Goal: Task Accomplishment & Management: Complete application form

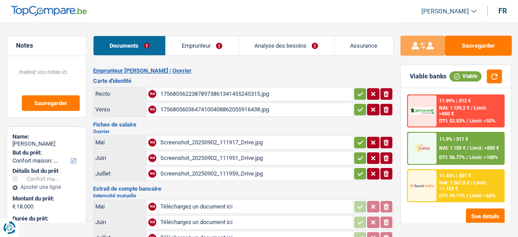
select select "household"
select select "84"
select select "record credits"
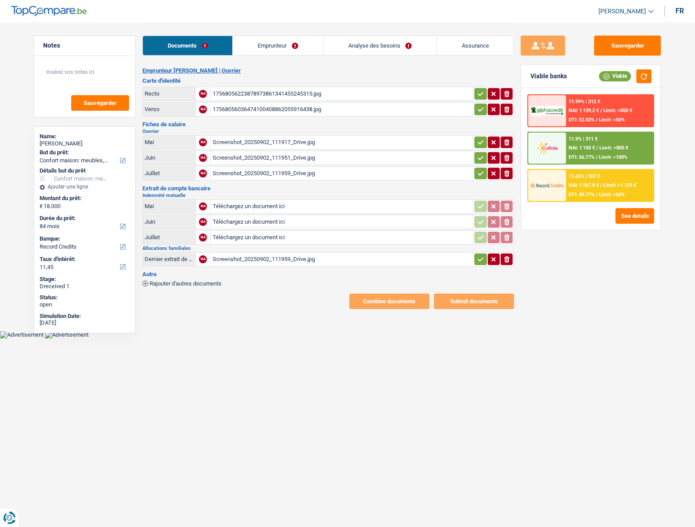
click at [273, 51] on link "Emprunteur" at bounding box center [278, 45] width 90 height 19
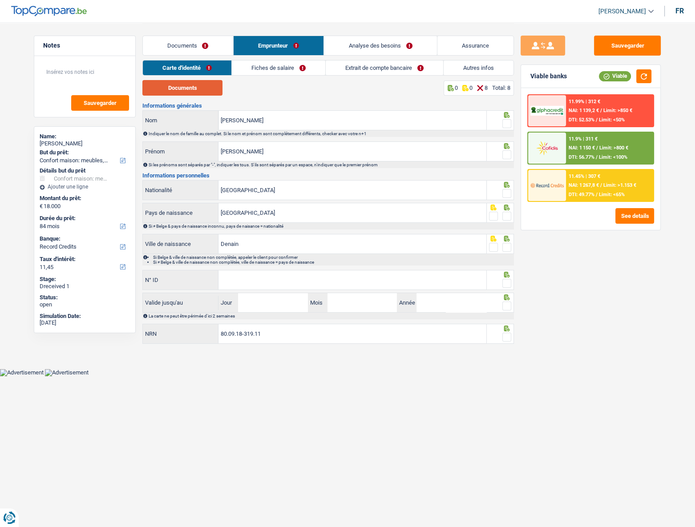
click at [196, 92] on button "Documents" at bounding box center [182, 88] width 80 height 16
click at [391, 191] on input "[GEOGRAPHIC_DATA]" at bounding box center [353, 190] width 268 height 19
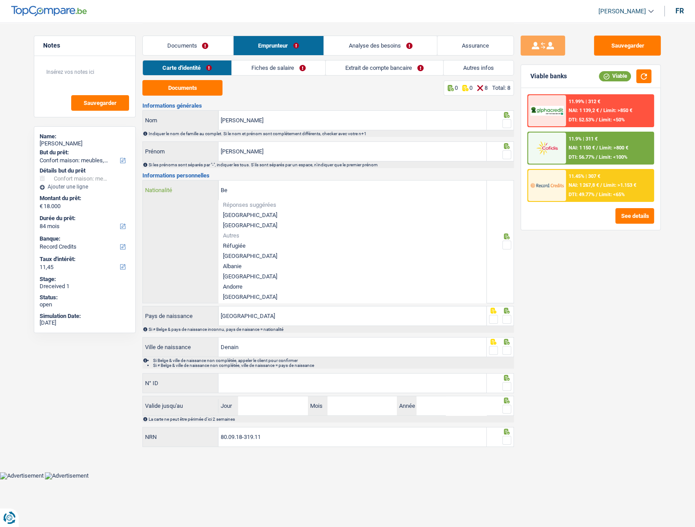
type input "B"
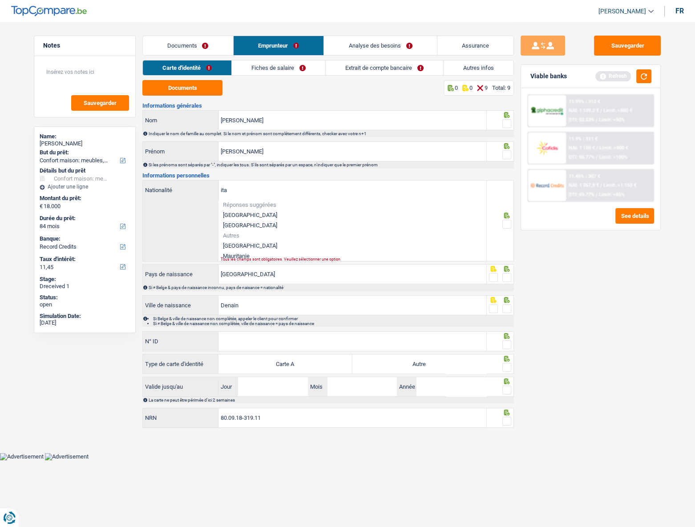
click at [236, 236] on li "[GEOGRAPHIC_DATA]" at bounding box center [353, 246] width 268 height 10
type input "[GEOGRAPHIC_DATA]"
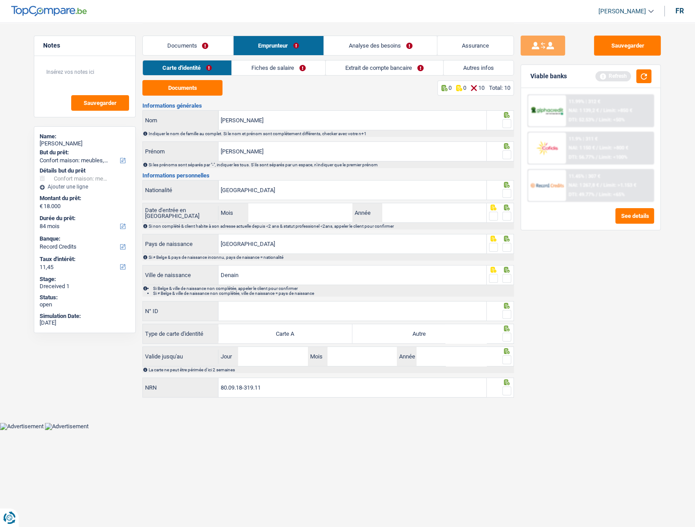
click at [503, 71] on link "Autres infos" at bounding box center [479, 68] width 70 height 15
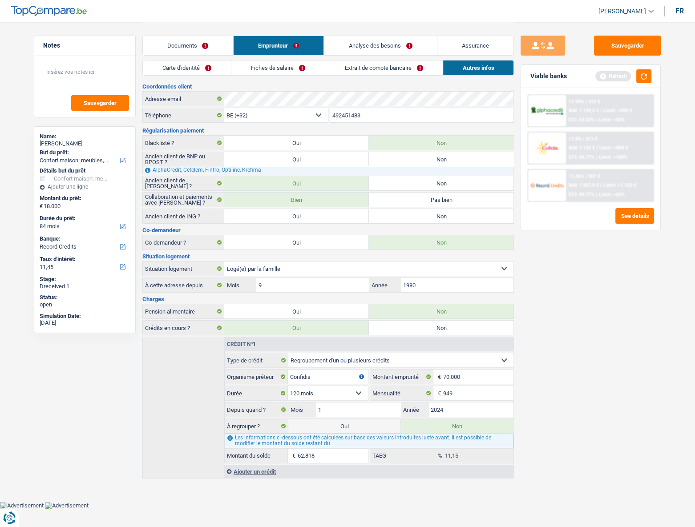
click at [185, 45] on link "Documents" at bounding box center [188, 45] width 90 height 19
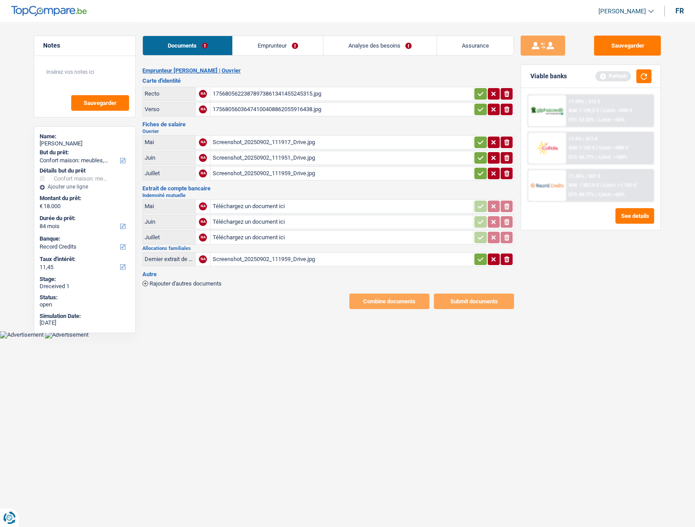
click at [262, 46] on link "Emprunteur" at bounding box center [278, 45] width 90 height 19
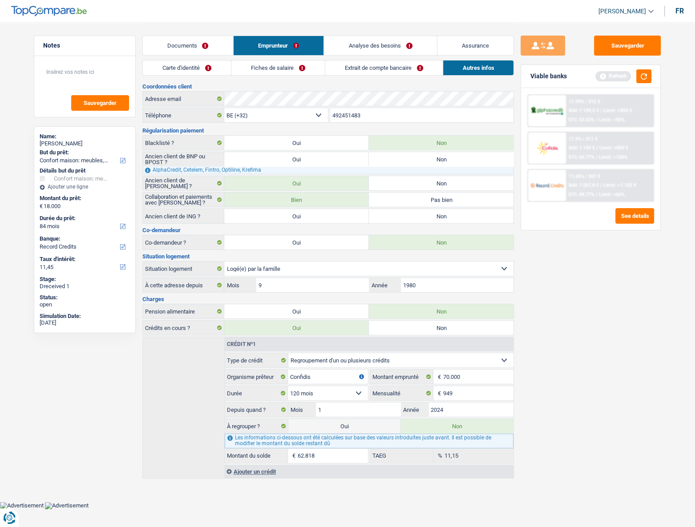
click at [187, 69] on link "Carte d'identité" at bounding box center [187, 68] width 88 height 15
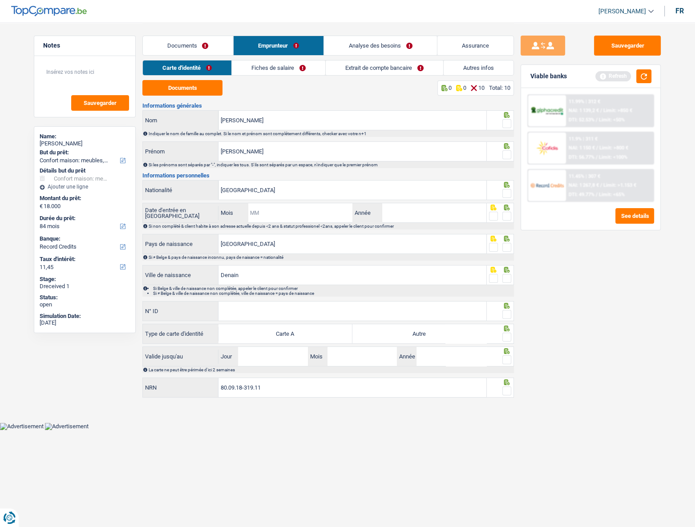
click at [261, 219] on input "Mois" at bounding box center [300, 212] width 105 height 19
click at [303, 219] on input "Mois" at bounding box center [300, 212] width 105 height 19
click at [302, 213] on input "Mois" at bounding box center [300, 212] width 105 height 19
click at [505, 120] on span at bounding box center [507, 123] width 9 height 9
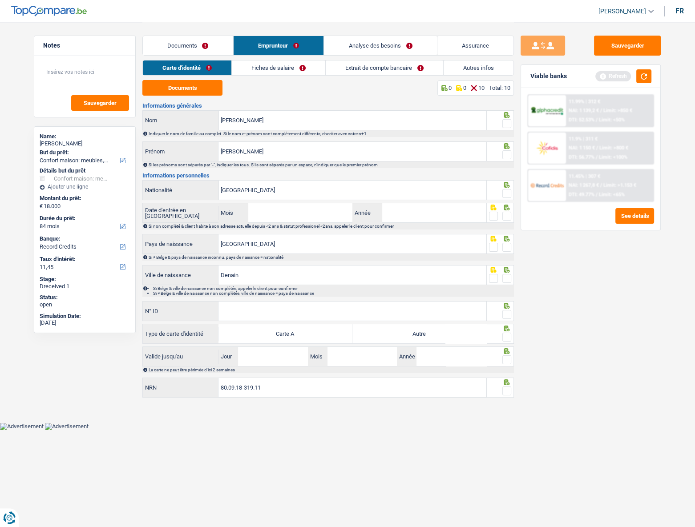
click at [0, 0] on input "radio" at bounding box center [0, 0] width 0 height 0
click at [506, 155] on span at bounding box center [507, 154] width 9 height 9
click at [0, 0] on input "radio" at bounding box center [0, 0] width 0 height 0
click at [509, 195] on span at bounding box center [507, 193] width 9 height 9
click at [0, 0] on input "radio" at bounding box center [0, 0] width 0 height 0
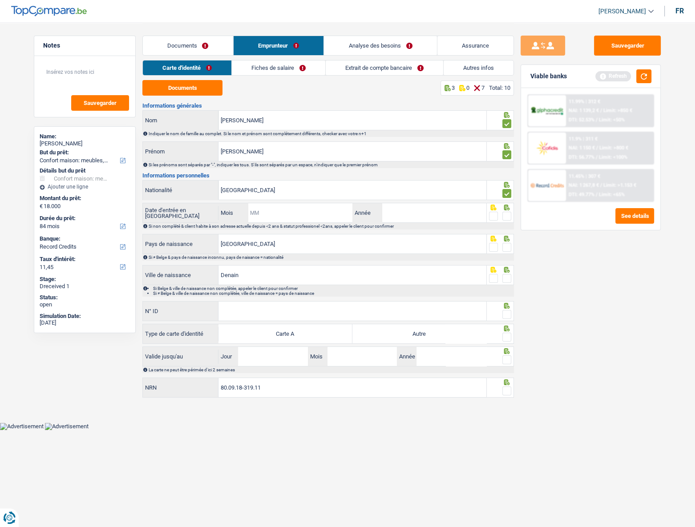
click at [269, 210] on input "Mois" at bounding box center [300, 212] width 105 height 19
click at [413, 215] on input "Année" at bounding box center [434, 212] width 105 height 19
click at [469, 69] on link "Autres infos" at bounding box center [479, 68] width 70 height 15
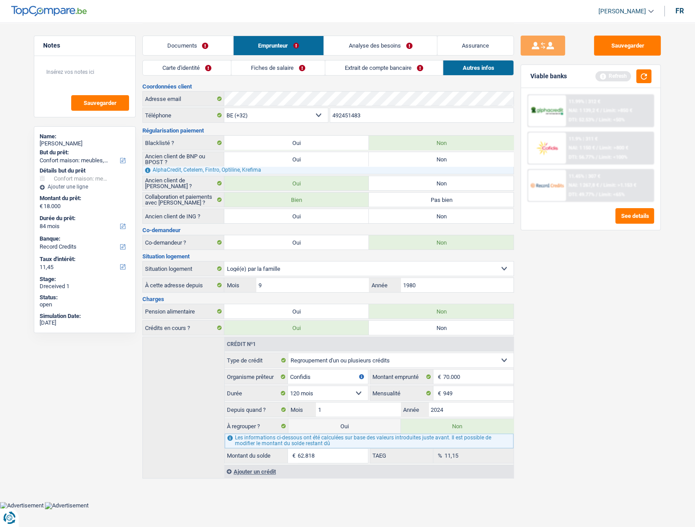
click at [193, 66] on link "Carte d'identité" at bounding box center [187, 68] width 88 height 15
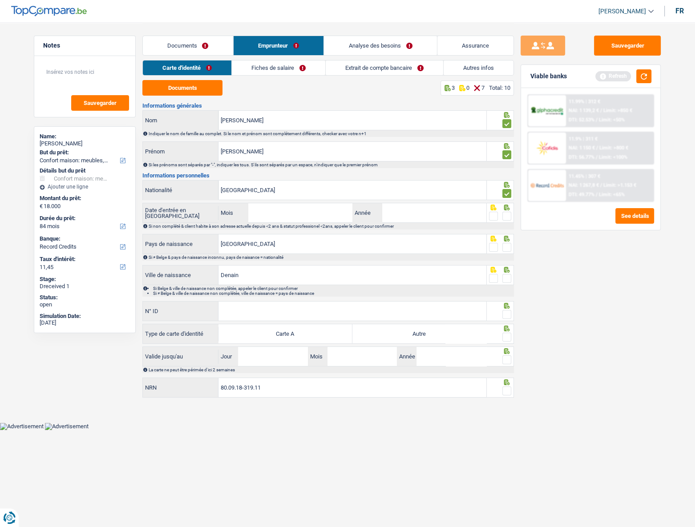
click at [452, 71] on link "Autres infos" at bounding box center [479, 68] width 70 height 15
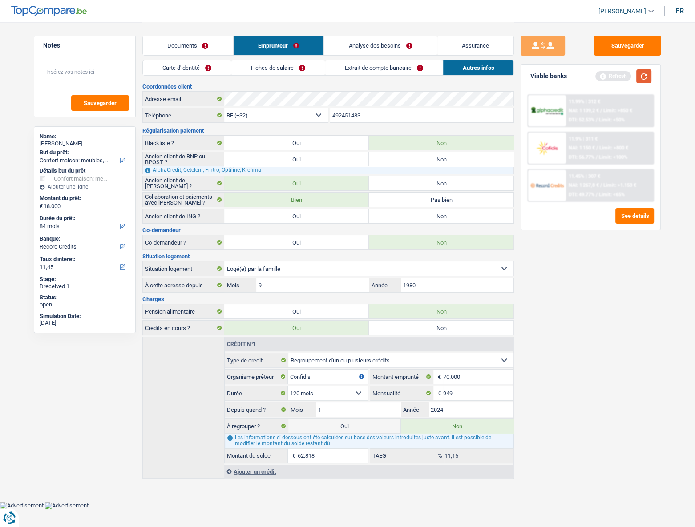
drag, startPoint x: 643, startPoint y: 77, endPoint x: 641, endPoint y: 83, distance: 6.1
click at [517, 83] on button "button" at bounding box center [644, 76] width 15 height 14
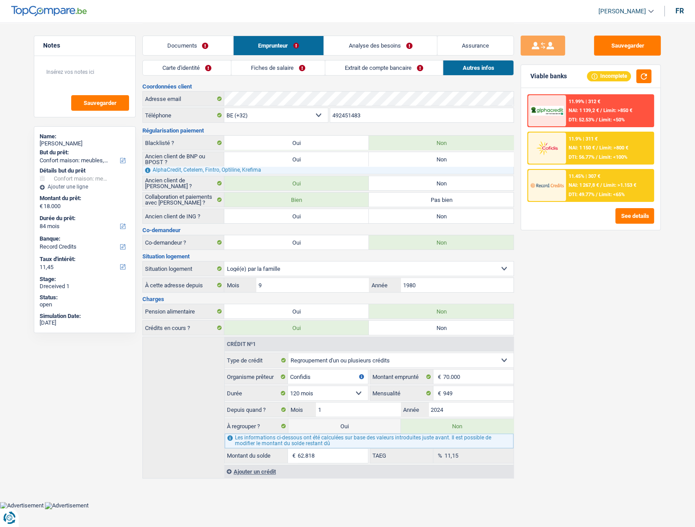
click at [365, 68] on link "Extrait de compte bancaire" at bounding box center [384, 68] width 118 height 15
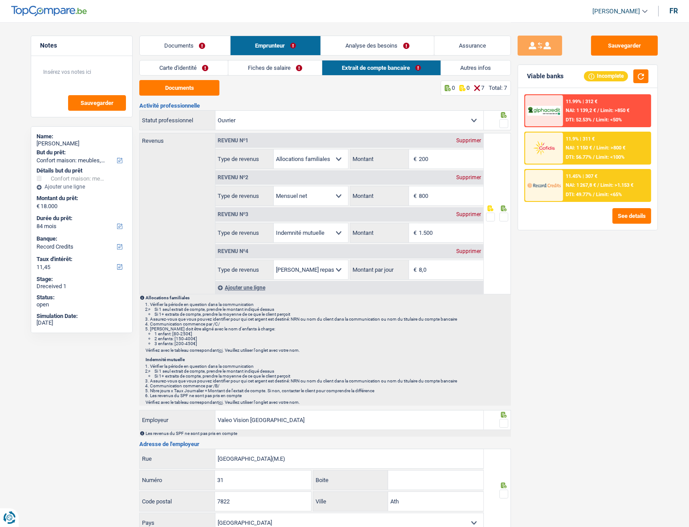
click at [487, 69] on link "Autres infos" at bounding box center [476, 68] width 70 height 15
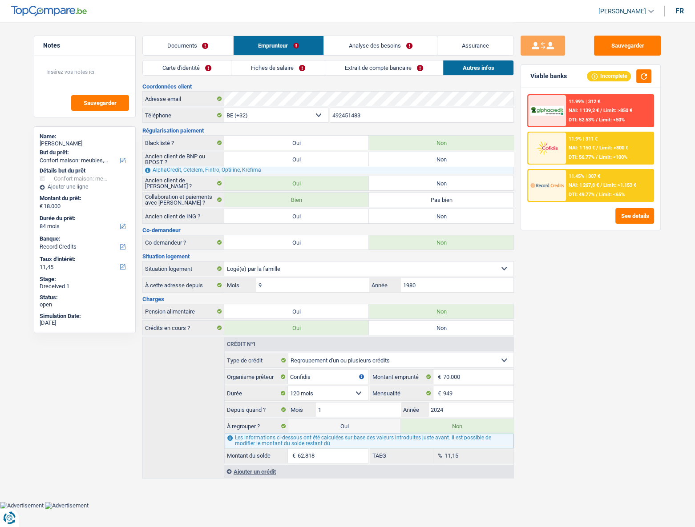
click at [189, 40] on link "Documents" at bounding box center [188, 45] width 90 height 19
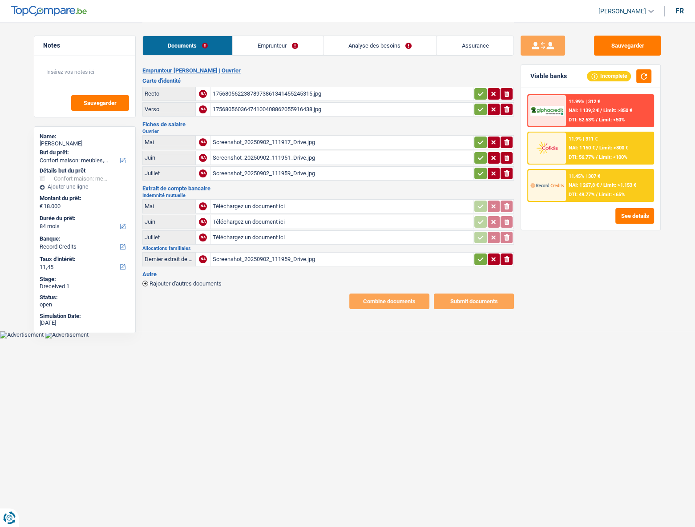
click at [301, 39] on link "Emprunteur" at bounding box center [278, 45] width 90 height 19
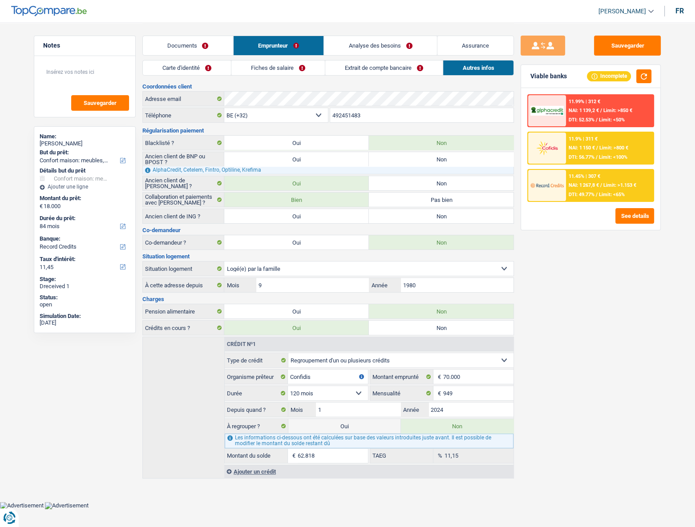
click at [288, 72] on link "Fiches de salaire" at bounding box center [277, 68] width 93 height 15
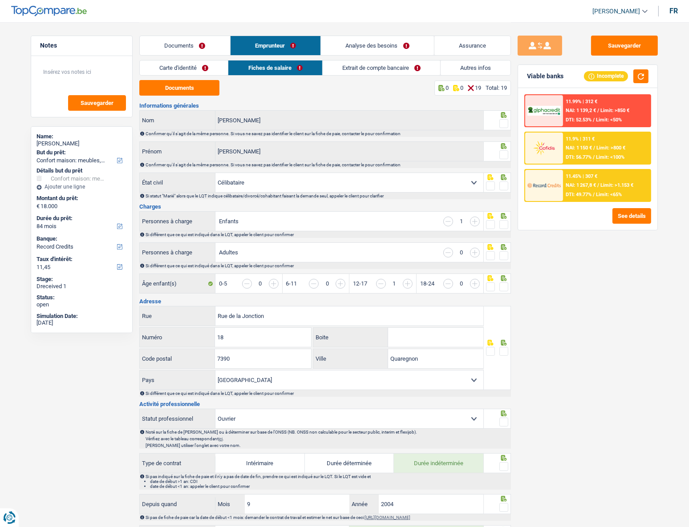
click at [178, 77] on div "Carte d'identité Fiches de salaire Extrait de compte bancaire Autres infos" at bounding box center [325, 70] width 372 height 20
click at [177, 69] on link "Carte d'identité" at bounding box center [184, 68] width 88 height 15
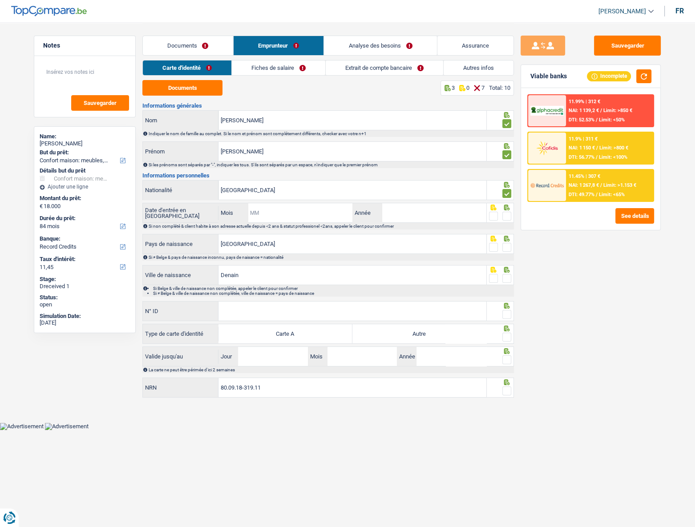
click at [275, 212] on input "Mois" at bounding box center [300, 212] width 105 height 19
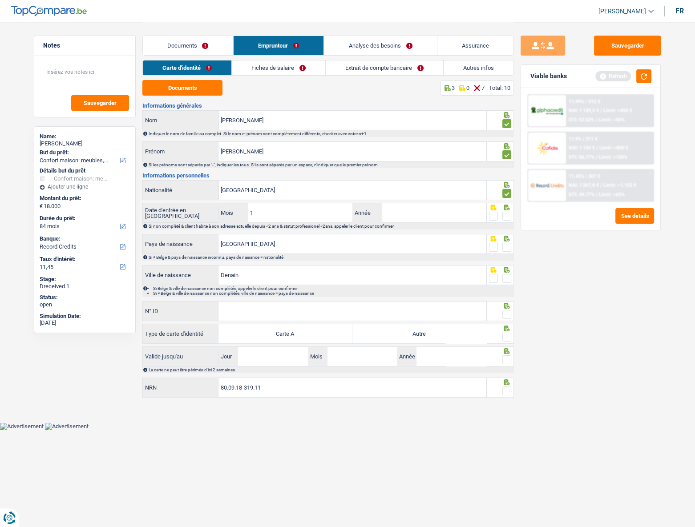
type input "12"
type input "1"
type input "2"
type input "1981"
drag, startPoint x: 264, startPoint y: 212, endPoint x: 248, endPoint y: 209, distance: 16.3
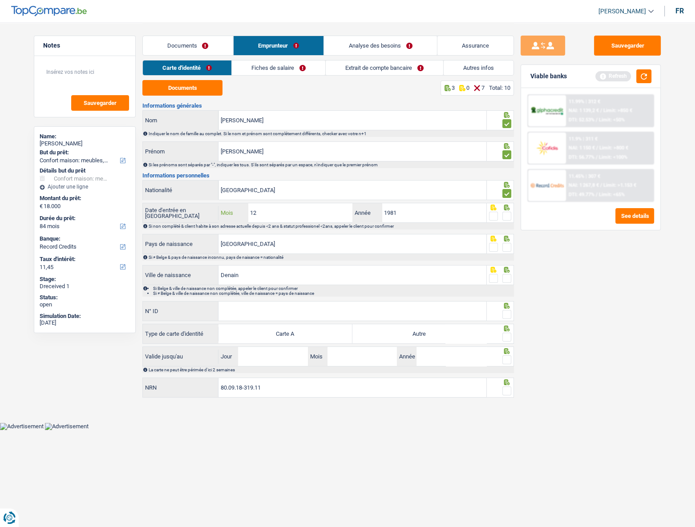
click at [248, 209] on input "12" at bounding box center [300, 212] width 105 height 19
type input "06"
click at [507, 212] on span at bounding box center [507, 216] width 9 height 9
click at [0, 0] on input "radio" at bounding box center [0, 0] width 0 height 0
click at [194, 41] on link "Documents" at bounding box center [188, 45] width 90 height 19
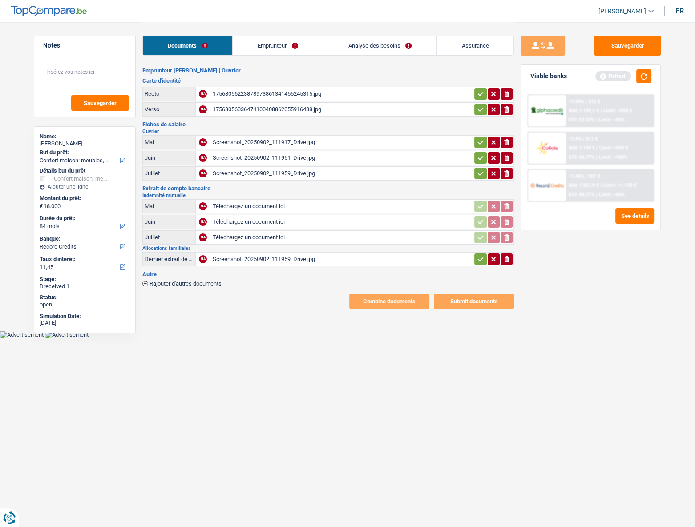
click at [282, 44] on link "Emprunteur" at bounding box center [278, 45] width 90 height 19
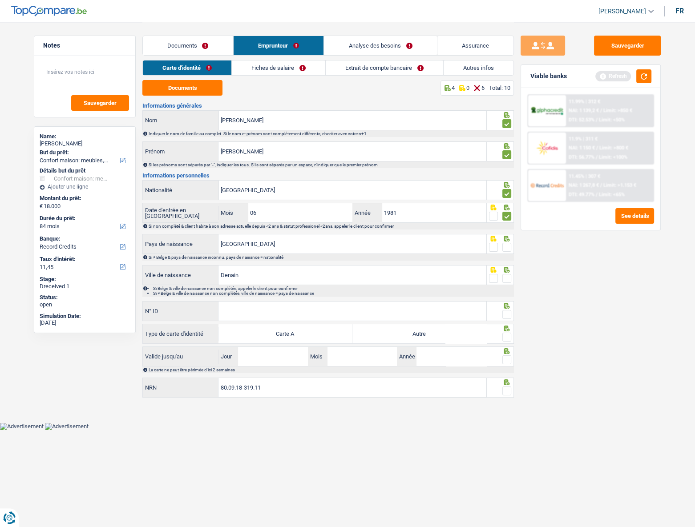
click at [313, 65] on link "Fiches de salaire" at bounding box center [278, 68] width 93 height 15
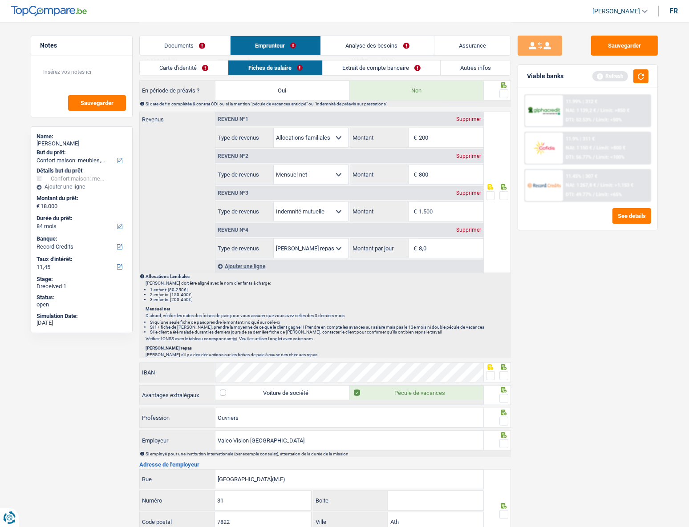
scroll to position [445, 0]
drag, startPoint x: 448, startPoint y: 215, endPoint x: 366, endPoint y: 206, distance: 82.4
click at [366, 206] on div "1.500 € Montant" at bounding box center [416, 212] width 133 height 19
click at [199, 49] on link "Documents" at bounding box center [185, 45] width 90 height 19
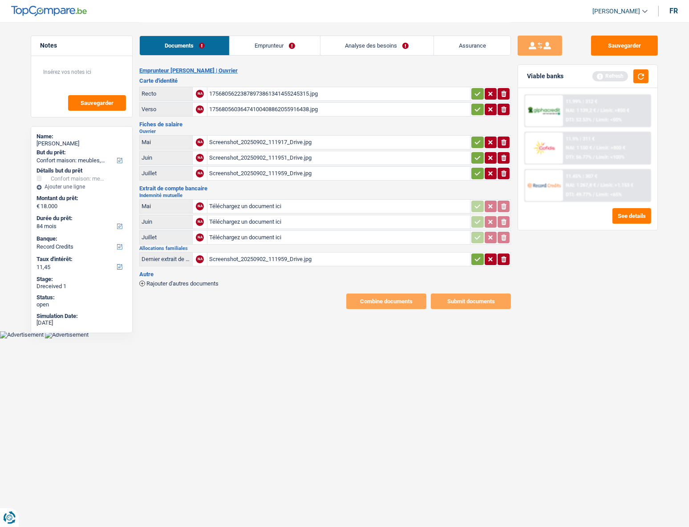
scroll to position [0, 0]
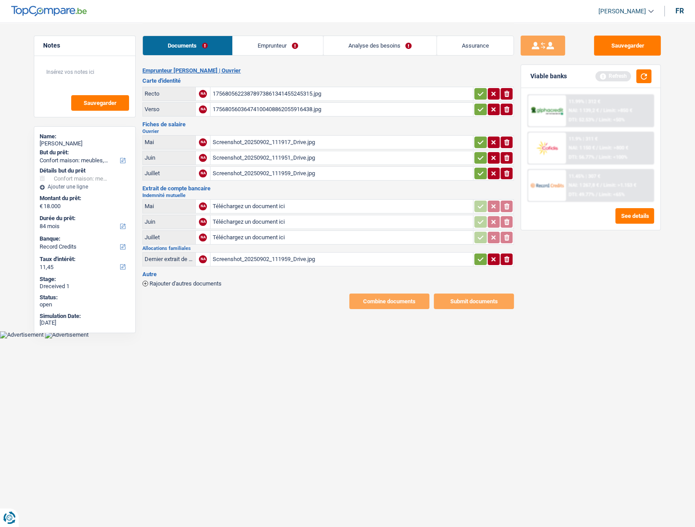
click at [275, 191] on div "Extrait de compte bancaire Indemnité mutuelle Mai NA Téléchargez un document ic…" at bounding box center [328, 227] width 372 height 82
click at [269, 177] on div "Screenshot_20250902_111959_Drive.jpg" at bounding box center [341, 173] width 259 height 13
click at [237, 152] on div "Screenshot_20250902_111951_Drive.jpg" at bounding box center [341, 157] width 259 height 13
click at [236, 142] on div "Screenshot_20250902_111917_Drive.jpg" at bounding box center [341, 142] width 259 height 13
click at [288, 48] on link "Emprunteur" at bounding box center [278, 45] width 90 height 19
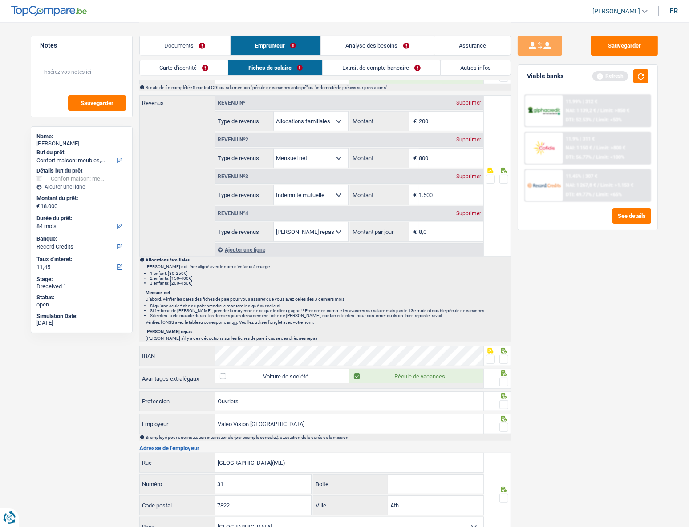
scroll to position [461, 0]
click at [180, 49] on link "Documents" at bounding box center [185, 45] width 90 height 19
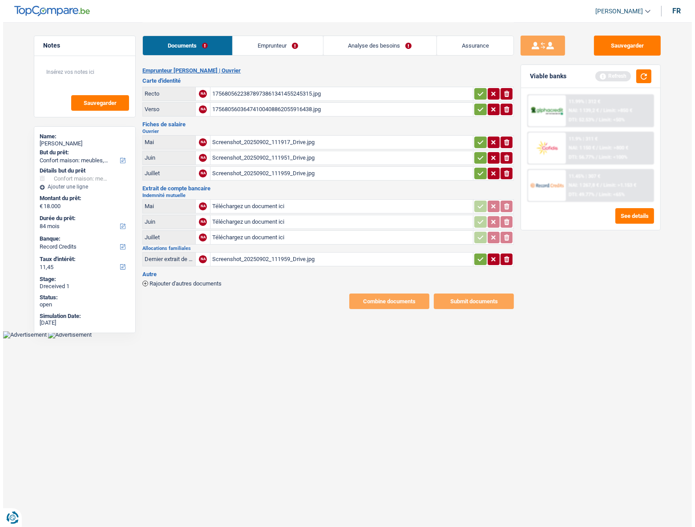
scroll to position [0, 0]
click at [255, 170] on div "Screenshot_20250902_111959_Drive.jpg" at bounding box center [341, 173] width 259 height 13
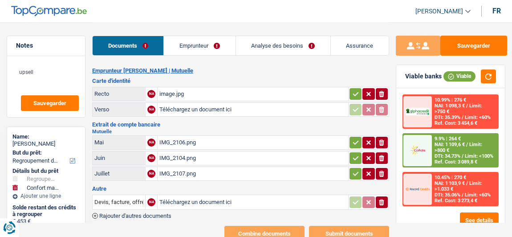
select select "refinancing"
select select "household"
select select "120"
select select "alphacredit"
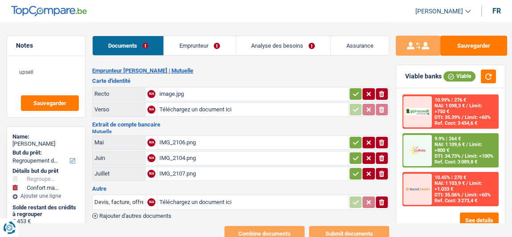
click at [177, 93] on div "image.jpg" at bounding box center [252, 93] width 187 height 13
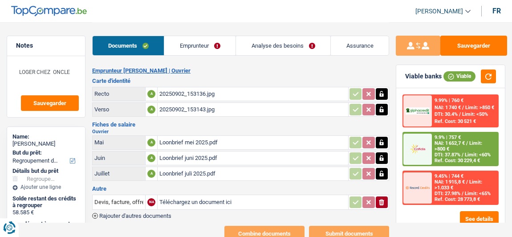
select select "refinancing"
select select "120"
click at [193, 93] on div "20250902_153136.jpg" at bounding box center [252, 93] width 187 height 13
click at [180, 51] on link "Emprunteur" at bounding box center [199, 45] width 71 height 19
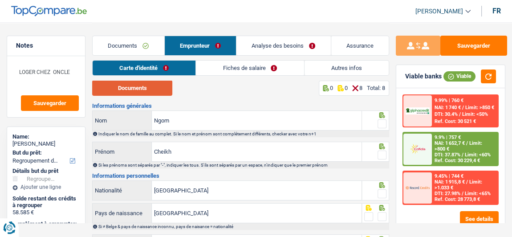
click at [129, 85] on button "Documents" at bounding box center [132, 88] width 80 height 16
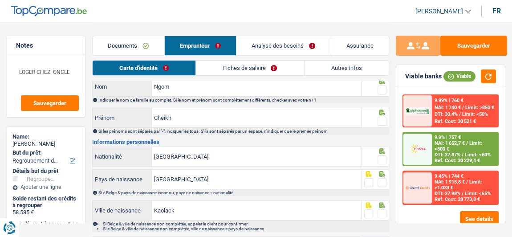
scroll to position [14, 0]
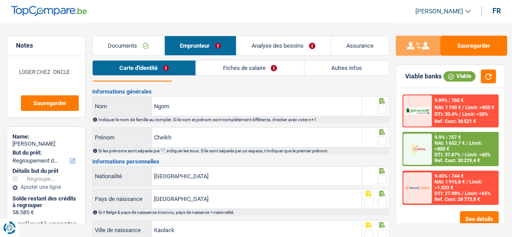
click at [122, 43] on link "Documents" at bounding box center [129, 45] width 72 height 19
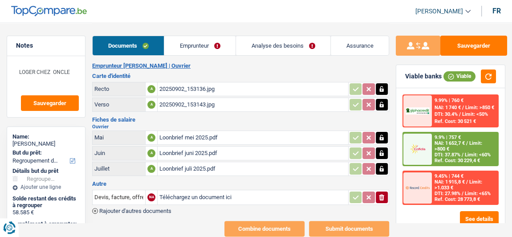
scroll to position [0, 0]
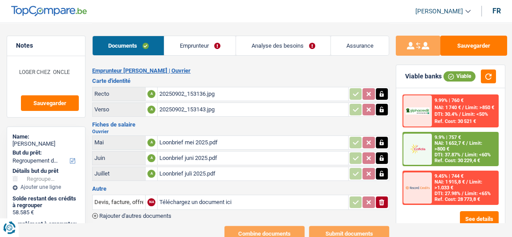
click at [187, 55] on link "Emprunteur" at bounding box center [199, 45] width 71 height 19
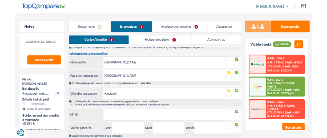
scroll to position [121, 0]
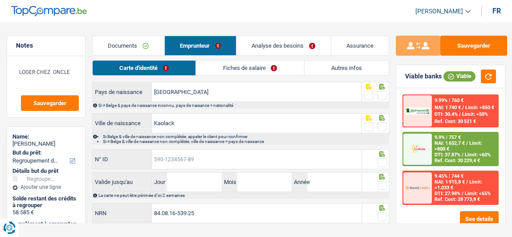
click at [191, 158] on input "N° ID" at bounding box center [257, 159] width 210 height 19
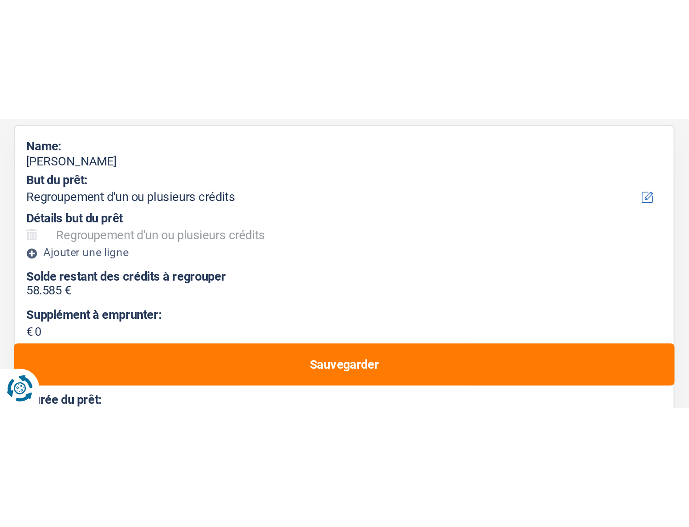
scroll to position [0, 0]
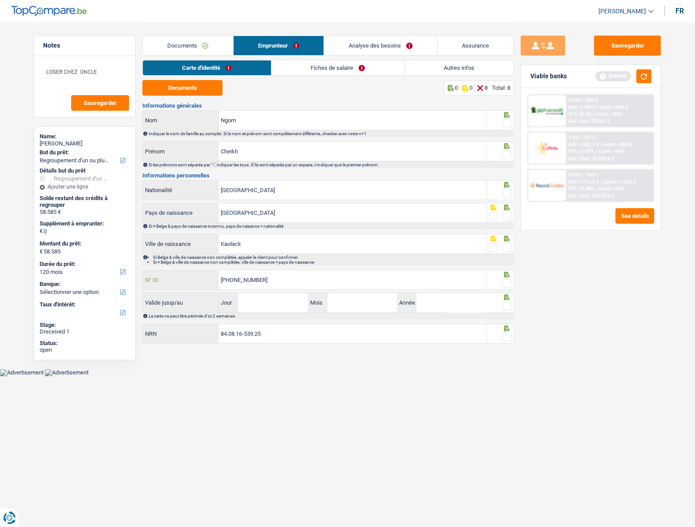
type input "595-2010364-57"
click at [267, 236] on input "Jour" at bounding box center [272, 302] width 69 height 19
type input "12"
type input "02"
type input "2034"
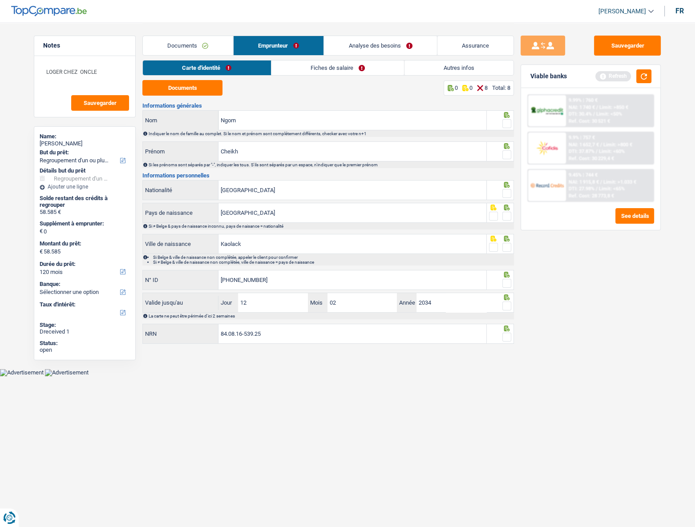
click at [509, 126] on span at bounding box center [507, 123] width 9 height 9
click at [0, 0] on input "radio" at bounding box center [0, 0] width 0 height 0
click at [509, 159] on div at bounding box center [507, 155] width 9 height 11
click at [507, 191] on span at bounding box center [507, 193] width 9 height 9
click at [0, 0] on input "radio" at bounding box center [0, 0] width 0 height 0
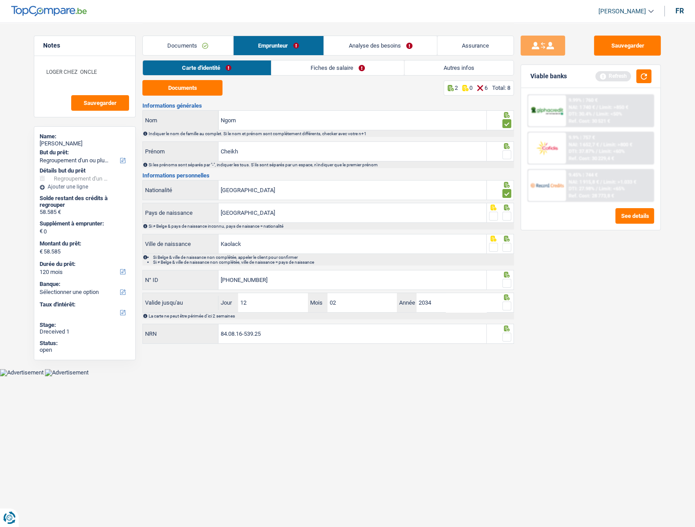
click at [507, 219] on span at bounding box center [507, 216] width 9 height 9
click at [0, 0] on input "radio" at bounding box center [0, 0] width 0 height 0
click at [505, 236] on span at bounding box center [507, 247] width 9 height 9
click at [0, 0] on input "radio" at bounding box center [0, 0] width 0 height 0
click at [507, 236] on span at bounding box center [507, 283] width 9 height 9
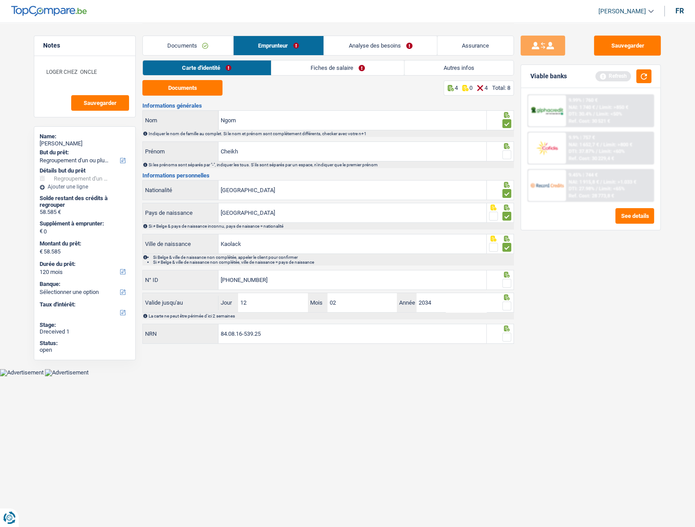
click at [0, 0] on input "radio" at bounding box center [0, 0] width 0 height 0
click at [509, 236] on span at bounding box center [507, 306] width 9 height 9
click at [0, 0] on input "radio" at bounding box center [0, 0] width 0 height 0
click at [511, 236] on label at bounding box center [507, 337] width 9 height 9
click at [0, 0] on input "radio" at bounding box center [0, 0] width 0 height 0
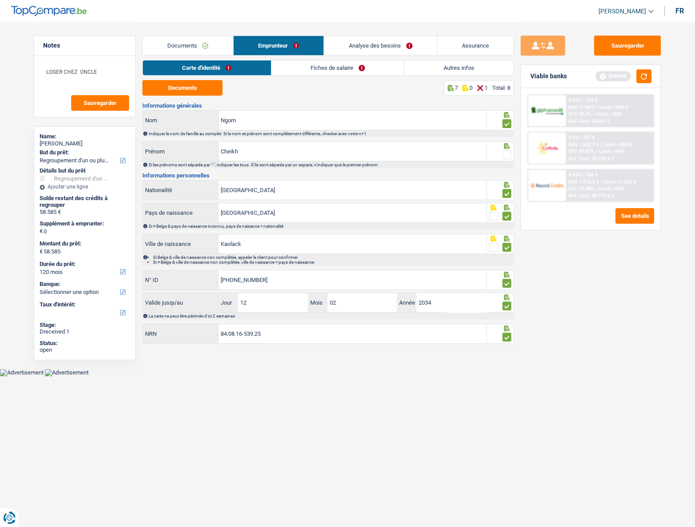
click at [507, 157] on span at bounding box center [507, 154] width 9 height 9
click at [0, 0] on input "radio" at bounding box center [0, 0] width 0 height 0
click at [304, 69] on link "Fiches de salaire" at bounding box center [338, 68] width 133 height 15
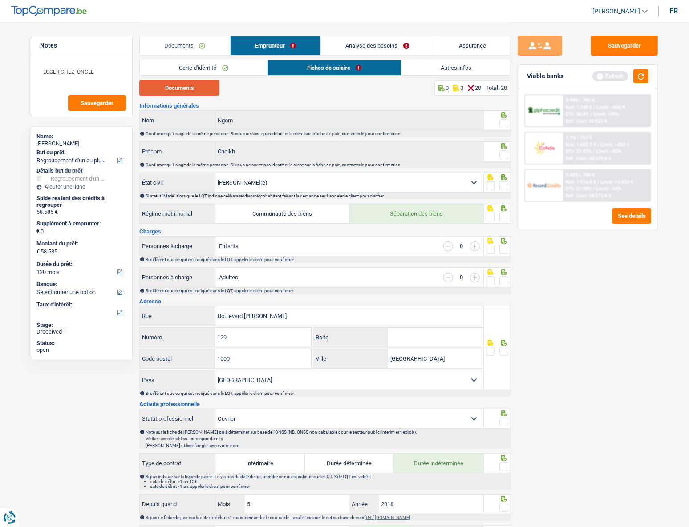
click at [190, 92] on button "Documents" at bounding box center [179, 88] width 80 height 16
click at [503, 187] on span at bounding box center [503, 186] width 9 height 9
click at [0, 0] on input "radio" at bounding box center [0, 0] width 0 height 0
click at [507, 216] on span at bounding box center [503, 217] width 9 height 9
click at [0, 0] on input "radio" at bounding box center [0, 0] width 0 height 0
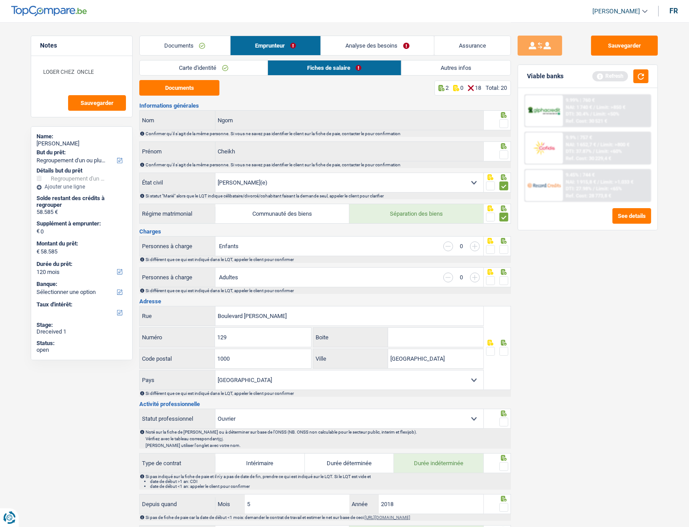
click at [503, 236] on span at bounding box center [503, 249] width 9 height 9
click at [0, 0] on input "radio" at bounding box center [0, 0] width 0 height 0
click at [474, 236] on input "button" at bounding box center [475, 278] width 10 height 10
click at [507, 236] on span at bounding box center [503, 280] width 9 height 9
click at [0, 0] on input "radio" at bounding box center [0, 0] width 0 height 0
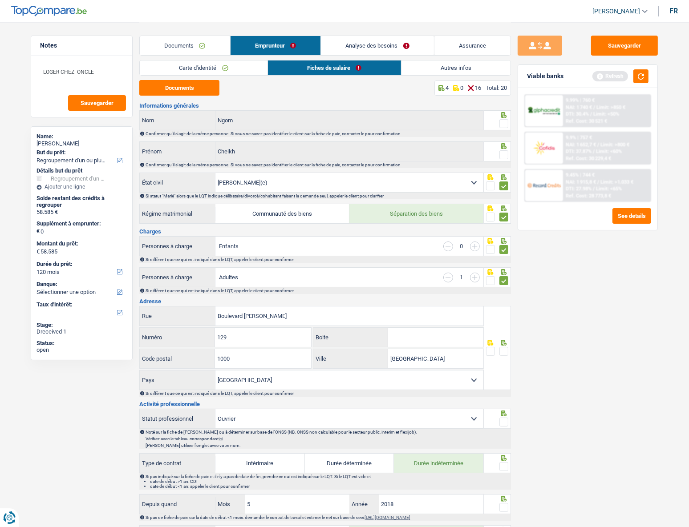
scroll to position [40, 0]
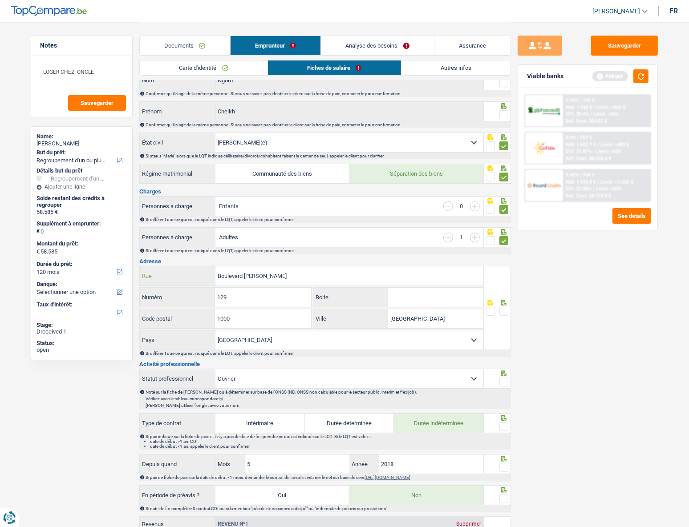
click at [305, 236] on input "Boulevard Maurice Lemonnier" at bounding box center [349, 276] width 268 height 19
drag, startPoint x: 305, startPoint y: 276, endPoint x: 205, endPoint y: 269, distance: 100.4
click at [205, 236] on div "Boulevard Maurice Lemonnier Rue" at bounding box center [312, 276] width 344 height 19
click at [224, 236] on div "Rue Tous les champs sont obligatoires. Veuillez fournir une réponse plus longue" at bounding box center [311, 276] width 345 height 20
click at [225, 236] on input "Rue" at bounding box center [349, 276] width 268 height 19
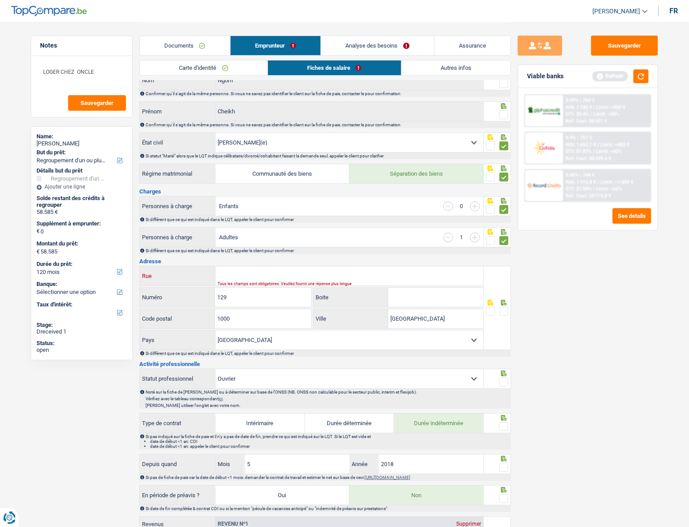
paste input "RUE SERGENT DE BRUYNE"
type input "RUE SERGENT DE BRUYNE"
drag, startPoint x: 258, startPoint y: 294, endPoint x: 211, endPoint y: 291, distance: 46.8
click at [211, 236] on div "129 Numéro" at bounding box center [225, 297] width 171 height 19
type input "46"
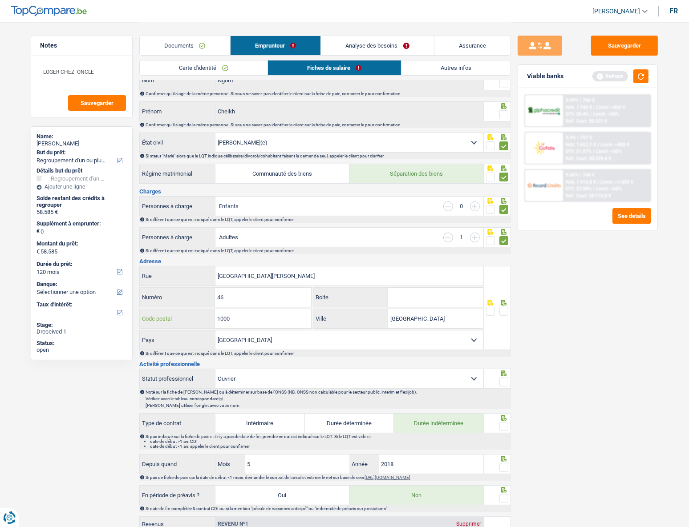
click at [259, 236] on input "1000" at bounding box center [263, 318] width 96 height 19
type input "1070"
drag, startPoint x: 429, startPoint y: 318, endPoint x: 387, endPoint y: 318, distance: 41.8
click at [387, 236] on div "Bruxelles Ville" at bounding box center [398, 318] width 170 height 19
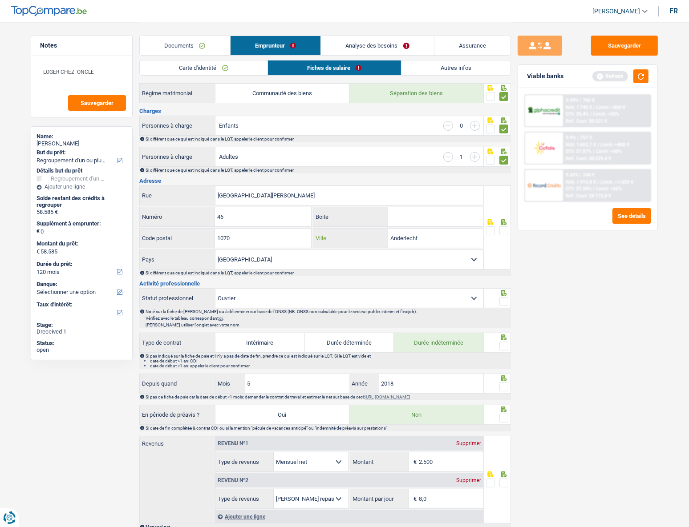
scroll to position [121, 0]
type input "Anderlecht"
click at [503, 233] on span at bounding box center [503, 230] width 9 height 9
click at [0, 0] on input "radio" at bounding box center [0, 0] width 0 height 0
click at [506, 236] on span at bounding box center [503, 301] width 9 height 9
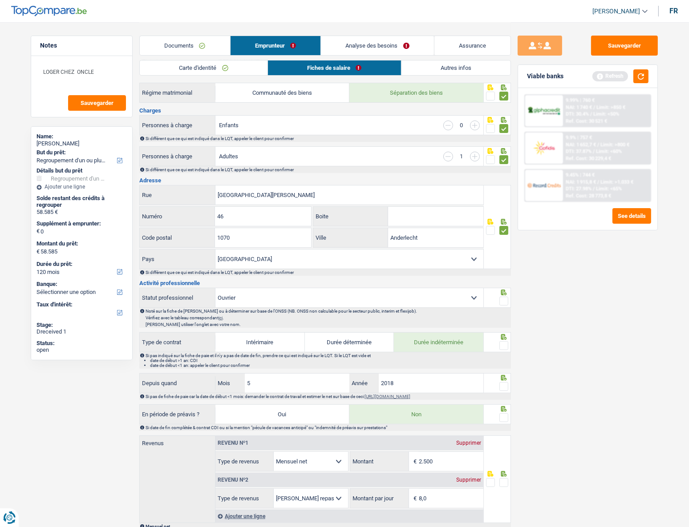
click at [0, 0] on input "radio" at bounding box center [0, 0] width 0 height 0
click at [504, 236] on span at bounding box center [503, 345] width 9 height 9
click at [0, 0] on input "radio" at bounding box center [0, 0] width 0 height 0
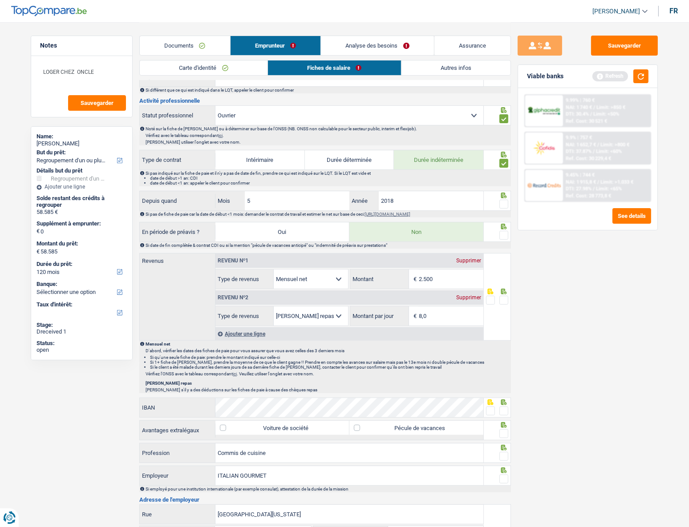
scroll to position [324, 0]
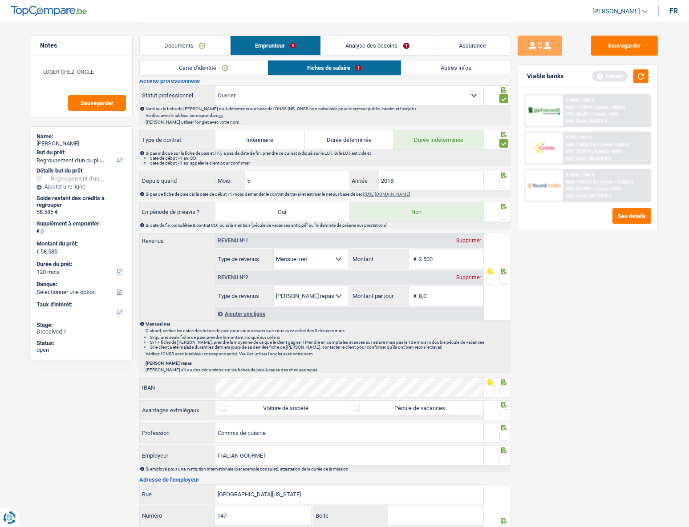
click at [503, 213] on span at bounding box center [503, 215] width 9 height 9
click at [0, 0] on input "radio" at bounding box center [0, 0] width 0 height 0
drag, startPoint x: 446, startPoint y: 258, endPoint x: 413, endPoint y: 260, distance: 33.0
click at [406, 236] on div "2.500 € Montant" at bounding box center [416, 259] width 133 height 19
type input "2.205"
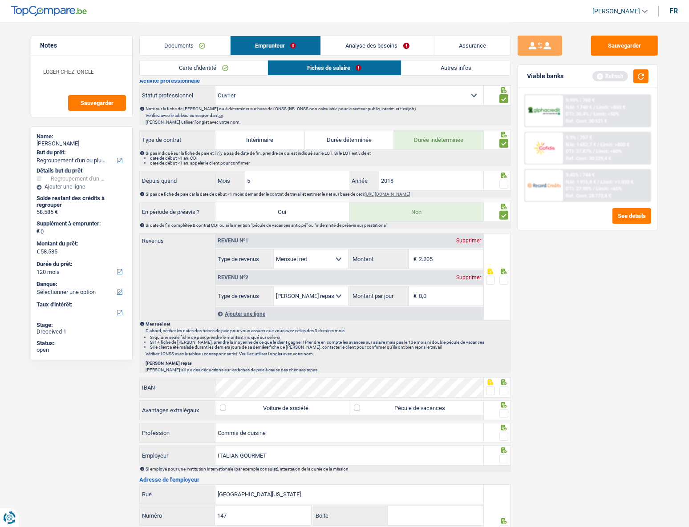
click at [502, 236] on span at bounding box center [503, 280] width 9 height 9
click at [0, 0] on input "radio" at bounding box center [0, 0] width 0 height 0
click at [503, 186] on span at bounding box center [503, 184] width 9 height 9
click at [0, 0] on input "radio" at bounding box center [0, 0] width 0 height 0
click at [467, 76] on div "Carte d'identité Fiches de salaire Autres infos" at bounding box center [325, 70] width 372 height 20
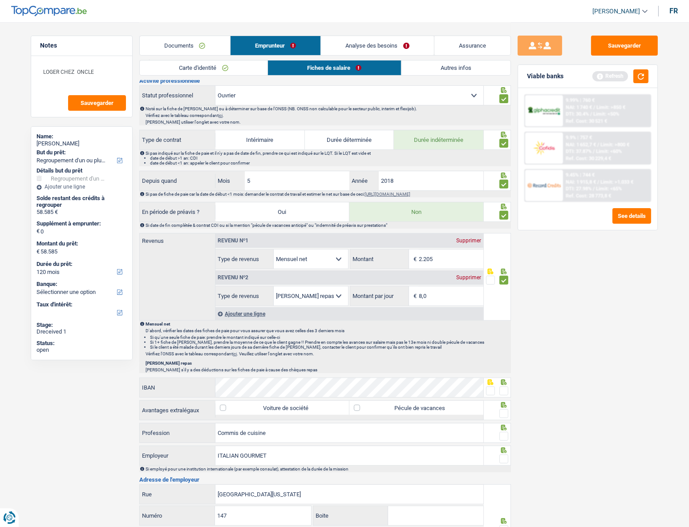
click at [467, 71] on link "Autres infos" at bounding box center [457, 68] width 110 height 15
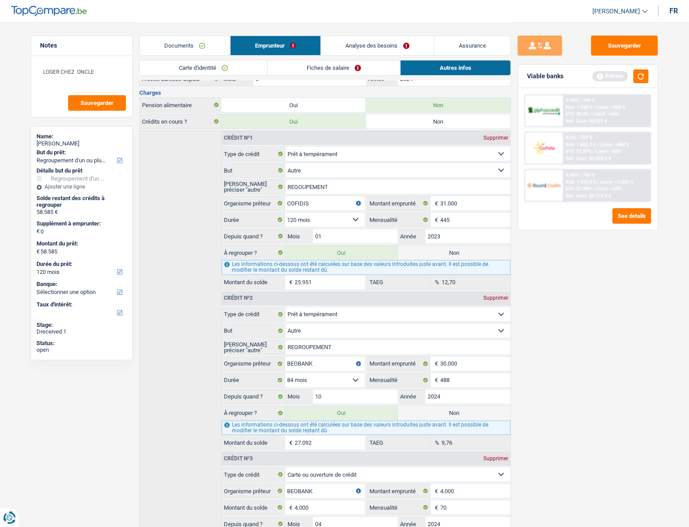
scroll to position [52, 0]
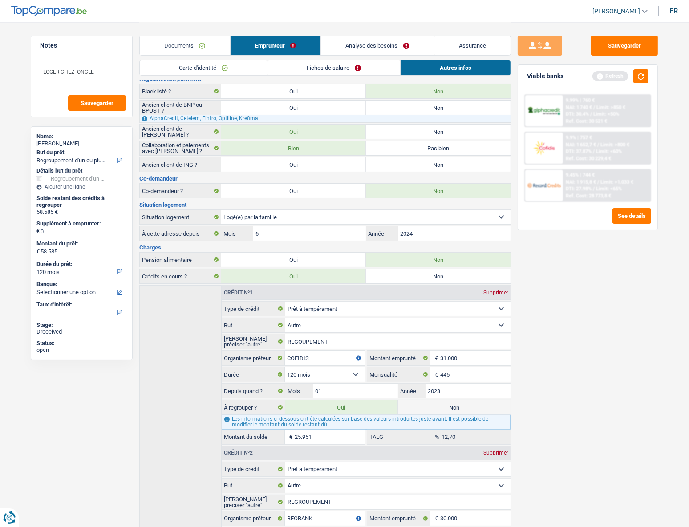
click at [316, 70] on link "Fiches de salaire" at bounding box center [334, 68] width 133 height 15
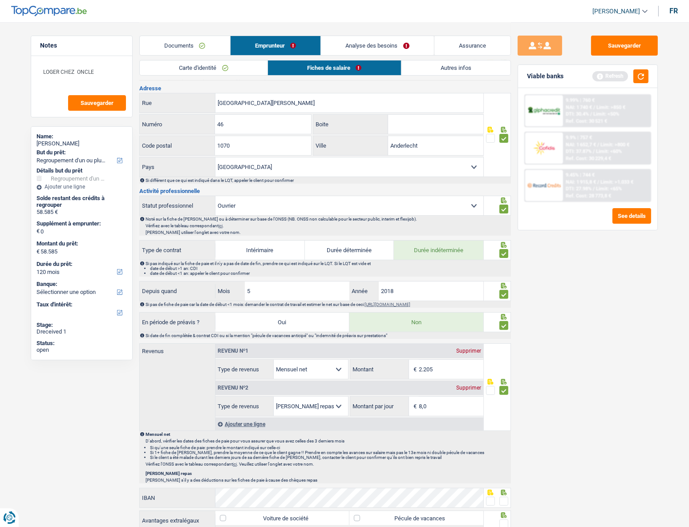
scroll to position [214, 0]
click at [433, 236] on input "8,0" at bounding box center [451, 406] width 65 height 19
type input "8"
type input "4,0"
click at [491, 236] on span at bounding box center [490, 390] width 9 height 9
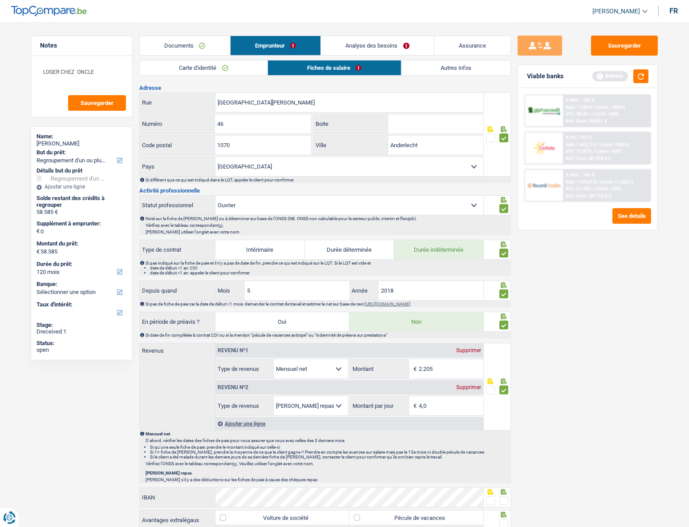
click at [0, 0] on input "radio" at bounding box center [0, 0] width 0 height 0
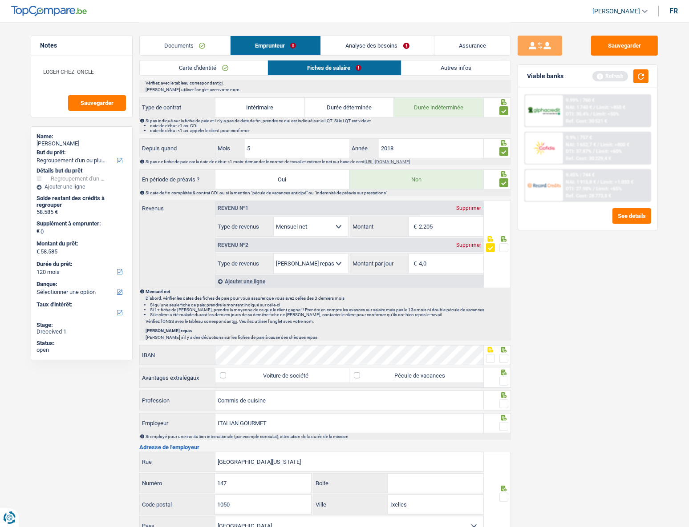
scroll to position [375, 0]
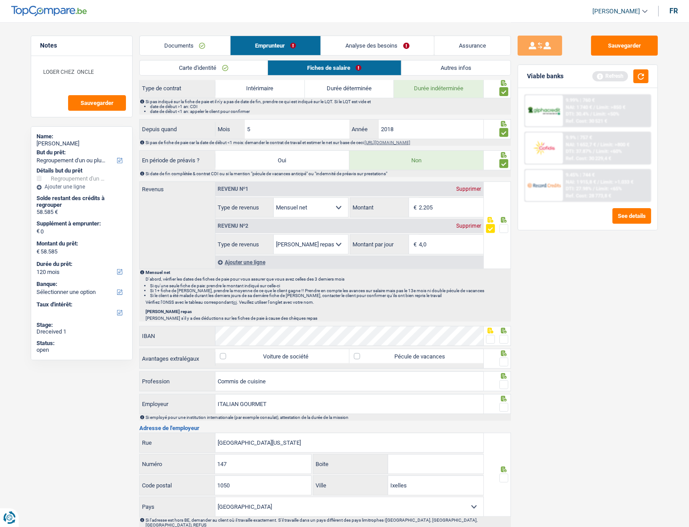
click at [360, 236] on label "Pécule de vacances" at bounding box center [416, 356] width 134 height 14
click at [360, 236] on input "Pécule de vacances" at bounding box center [416, 356] width 134 height 14
checkbox input "true"
click at [505, 236] on span at bounding box center [503, 362] width 9 height 9
click at [0, 0] on input "radio" at bounding box center [0, 0] width 0 height 0
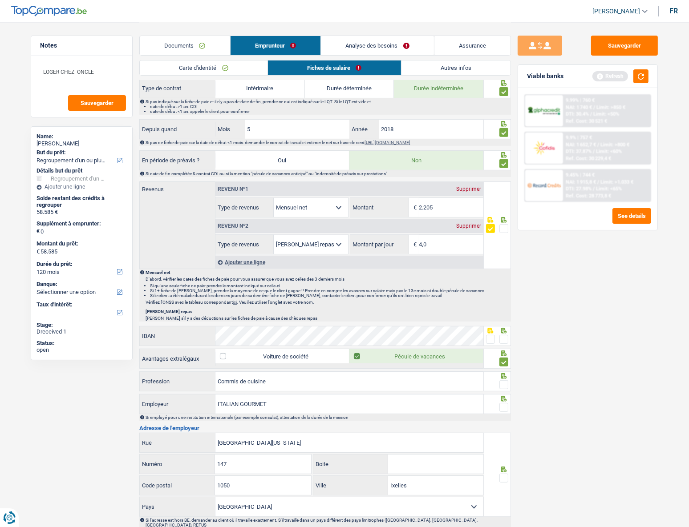
click at [507, 236] on div at bounding box center [498, 382] width 28 height 20
click at [501, 236] on span at bounding box center [503, 385] width 9 height 9
click at [0, 0] on input "radio" at bounding box center [0, 0] width 0 height 0
click at [504, 236] on span at bounding box center [503, 407] width 9 height 9
click at [0, 0] on input "radio" at bounding box center [0, 0] width 0 height 0
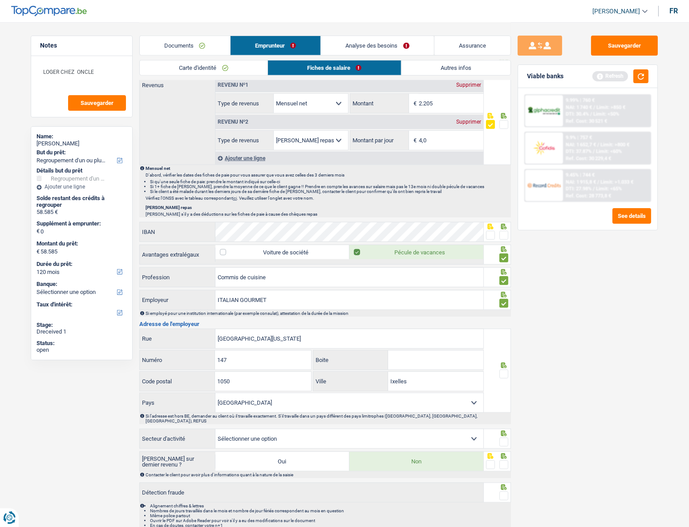
scroll to position [507, 0]
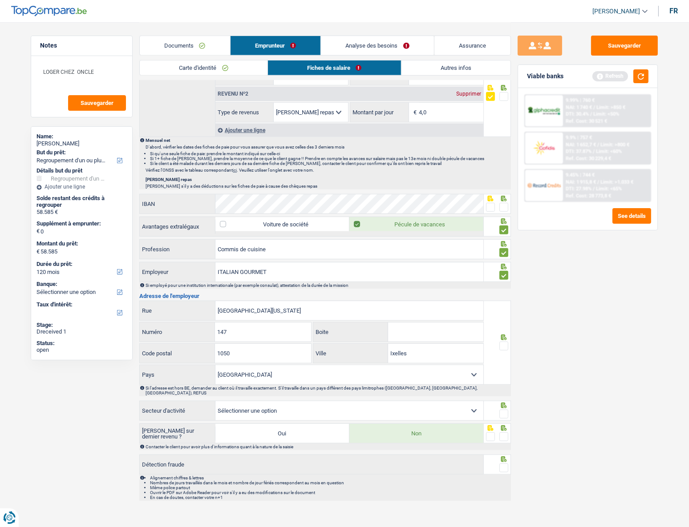
click at [503, 236] on span at bounding box center [503, 346] width 9 height 9
click at [0, 0] on input "radio" at bounding box center [0, 0] width 0 height 0
click at [475, 236] on select "Agriculture/Pêche Industrie Horeca Courier/Fitness/Taxi Construction Banques/As…" at bounding box center [349, 411] width 268 height 19
select select "hrc"
click at [215, 236] on select "Agriculture/Pêche Industrie Horeca Courier/Fitness/Taxi Construction Banques/As…" at bounding box center [349, 411] width 268 height 19
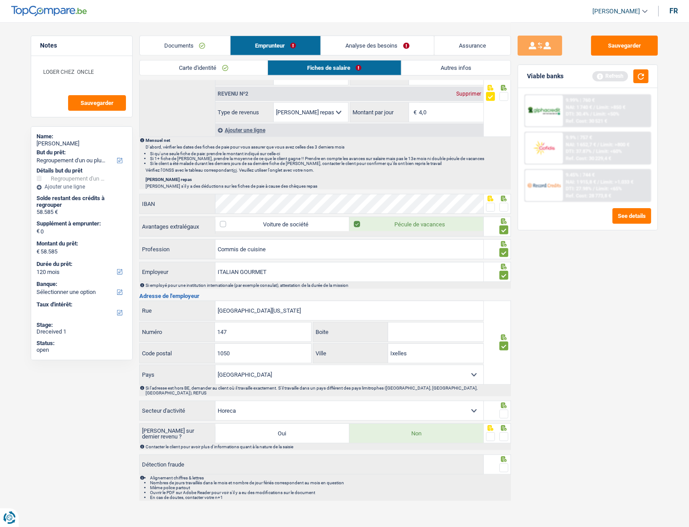
click at [504, 236] on span at bounding box center [503, 437] width 9 height 9
click at [0, 0] on input "radio" at bounding box center [0, 0] width 0 height 0
click at [507, 236] on span at bounding box center [503, 468] width 9 height 9
click at [0, 0] on input "radio" at bounding box center [0, 0] width 0 height 0
click at [492, 207] on span at bounding box center [490, 207] width 9 height 9
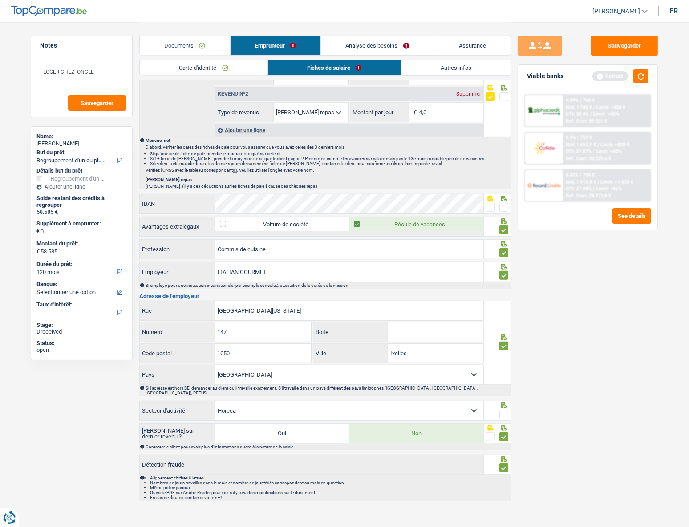
click at [0, 0] on input "radio" at bounding box center [0, 0] width 0 height 0
click at [492, 207] on span at bounding box center [490, 207] width 9 height 9
click at [0, 0] on input "radio" at bounding box center [0, 0] width 0 height 0
click at [492, 207] on span at bounding box center [490, 207] width 9 height 9
click at [0, 0] on input "radio" at bounding box center [0, 0] width 0 height 0
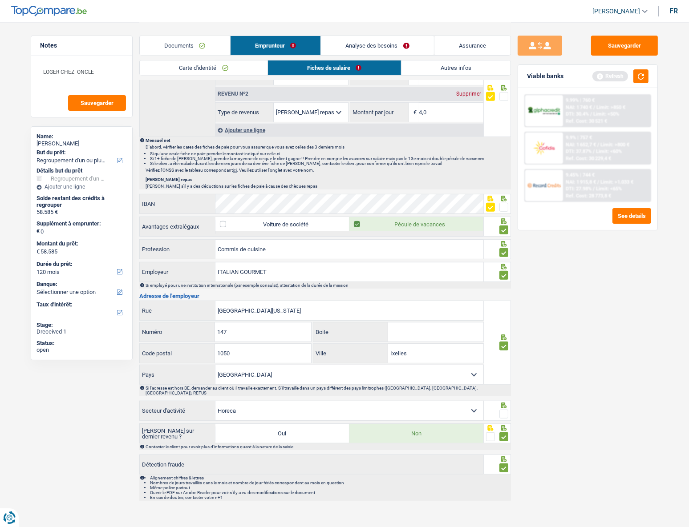
click at [492, 207] on span at bounding box center [490, 207] width 9 height 9
click at [0, 0] on input "radio" at bounding box center [0, 0] width 0 height 0
click at [502, 207] on span at bounding box center [503, 207] width 9 height 9
click at [0, 0] on input "radio" at bounding box center [0, 0] width 0 height 0
click at [511, 78] on button "button" at bounding box center [640, 76] width 15 height 14
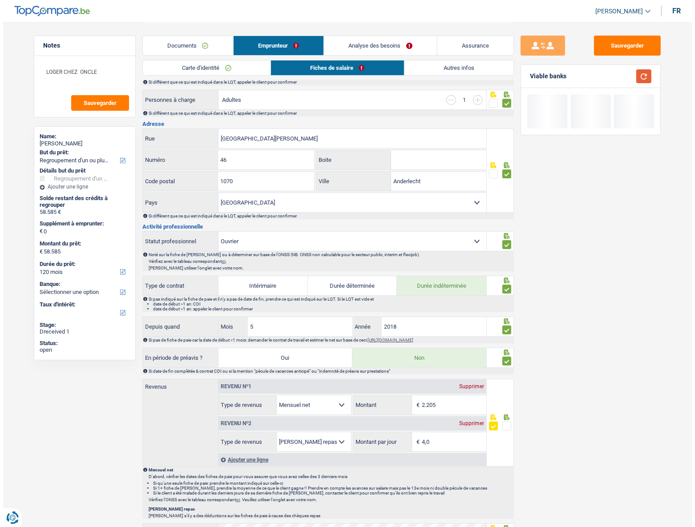
scroll to position [0, 0]
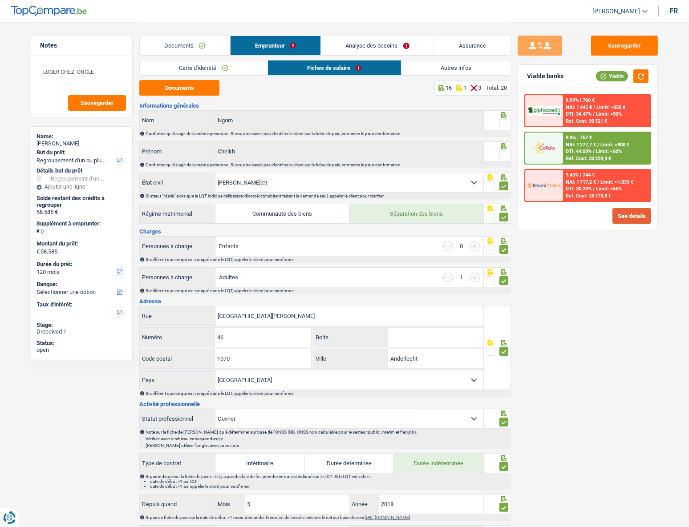
click at [511, 211] on button "See details" at bounding box center [632, 216] width 39 height 16
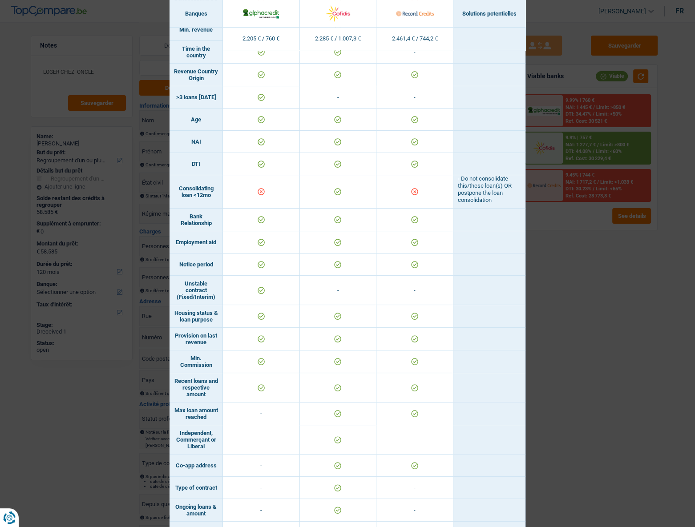
scroll to position [382, 0]
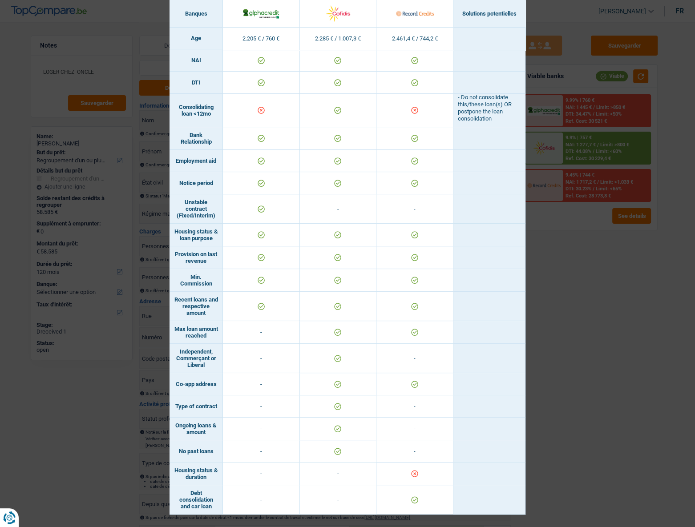
click at [511, 236] on div "Banks conditions × Banques Solutions potentielles Revenus / Charges 2.205 € / 7…" at bounding box center [347, 263] width 695 height 527
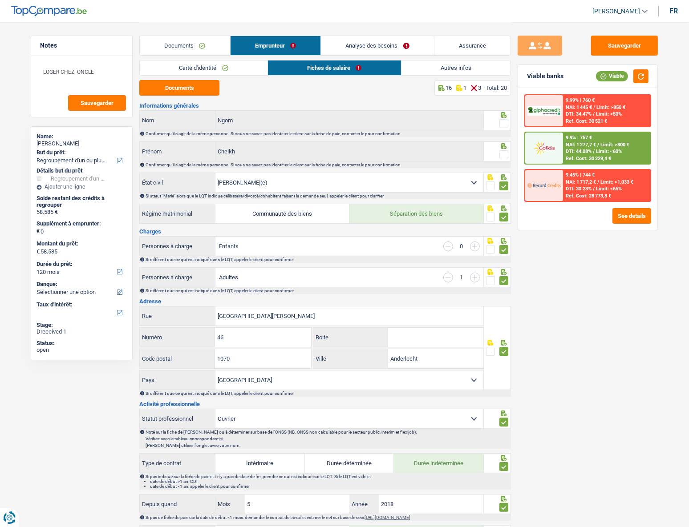
click at [412, 48] on link "Analyse des besoins" at bounding box center [377, 45] width 113 height 19
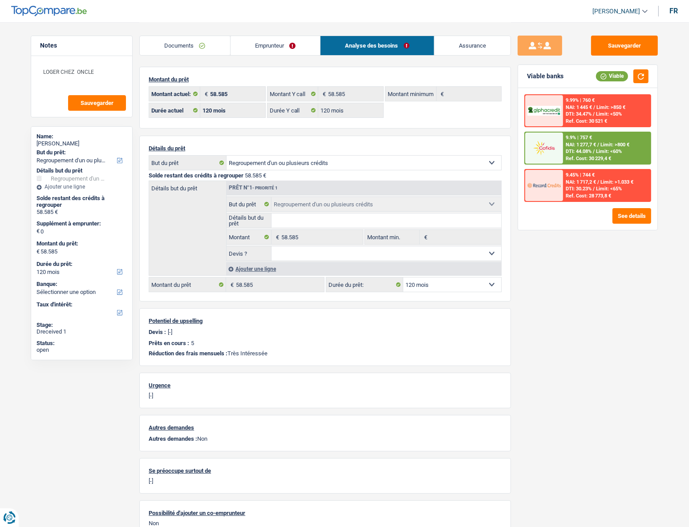
click at [277, 35] on div "Documents Emprunteur Analyse des besoins Assurance" at bounding box center [325, 41] width 372 height 38
click at [282, 52] on link "Emprunteur" at bounding box center [276, 45] width 90 height 19
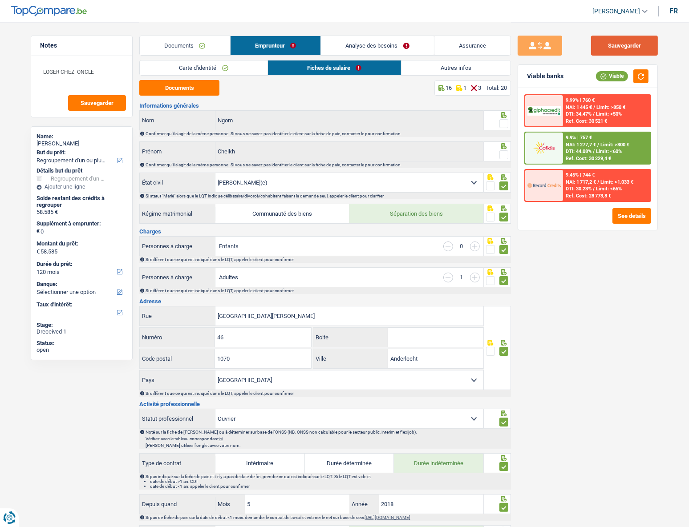
click at [511, 52] on button "Sauvegarder" at bounding box center [624, 46] width 67 height 20
click at [511, 46] on button "Sauvegarder" at bounding box center [624, 46] width 67 height 20
click at [241, 68] on link "Carte d'identité" at bounding box center [204, 68] width 128 height 15
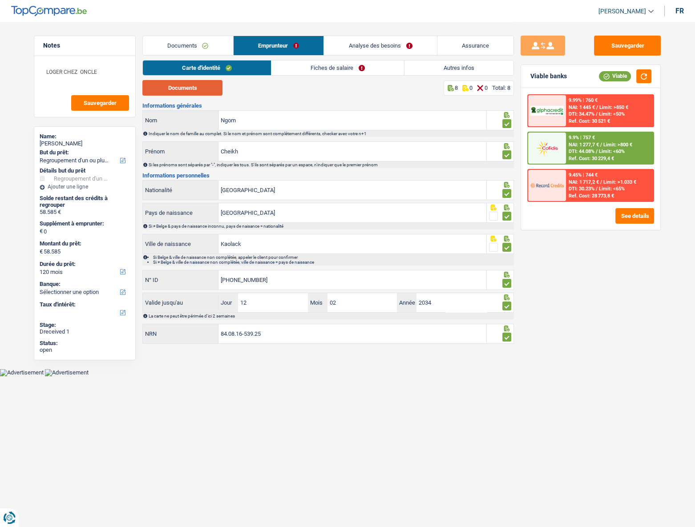
click at [191, 87] on button "Documents" at bounding box center [182, 88] width 80 height 16
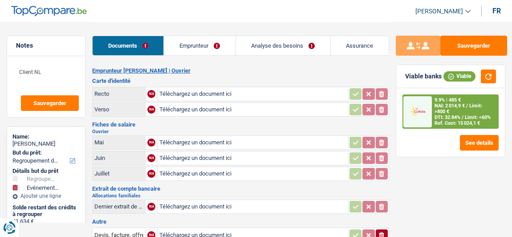
select select "refinancing"
select select "familyEvent"
select select "144"
select select "record credits"
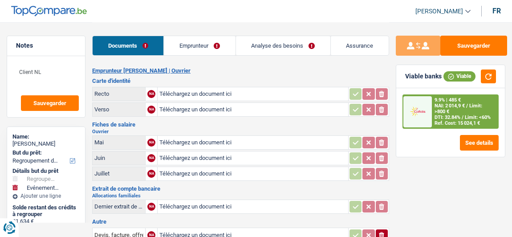
select select "refinancing"
select select "familyEvent"
select select "144"
select select "record credits"
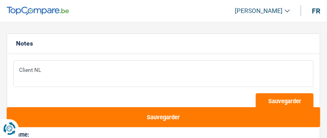
click at [163, 77] on textarea "Client NL" at bounding box center [163, 73] width 300 height 27
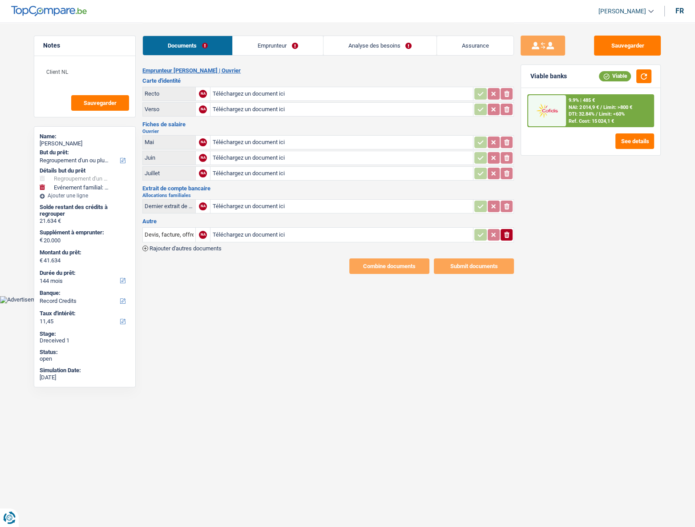
drag, startPoint x: 605, startPoint y: 265, endPoint x: 604, endPoint y: 261, distance: 4.5
click at [511, 236] on div "Sauvegarder Viable banks Viable 9.9% | 485 € NAI: 2 014,9 € / Limit: >800 € DTI…" at bounding box center [591, 275] width 154 height 478
click at [438, 93] on input "Téléchargez un document ici" at bounding box center [341, 93] width 259 height 13
click at [301, 93] on input "Téléchargez un document ici" at bounding box center [341, 93] width 259 height 13
type input "C:\fakepath\r.heic"
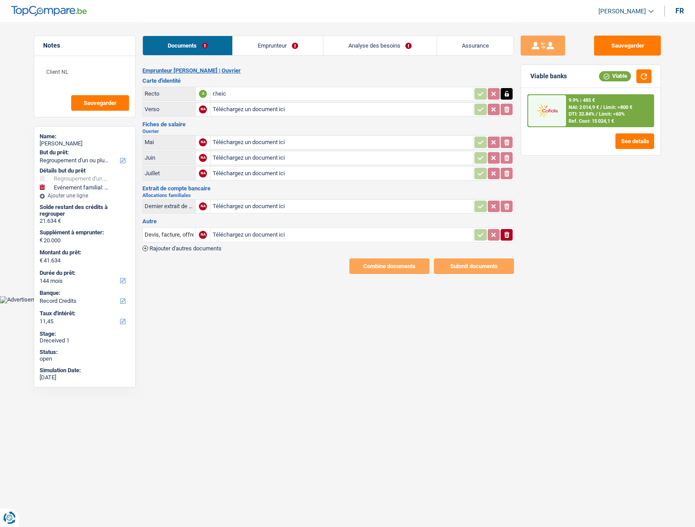
click at [231, 109] on input "Téléchargez un document ici" at bounding box center [341, 109] width 259 height 13
type input "C:\fakepath\v.heic"
click at [249, 142] on input "Téléchargez un document ici" at bounding box center [341, 142] width 259 height 13
type input "C:\fakepath\6.heic"
click at [246, 157] on input "Téléchargez un document ici" at bounding box center [341, 157] width 259 height 13
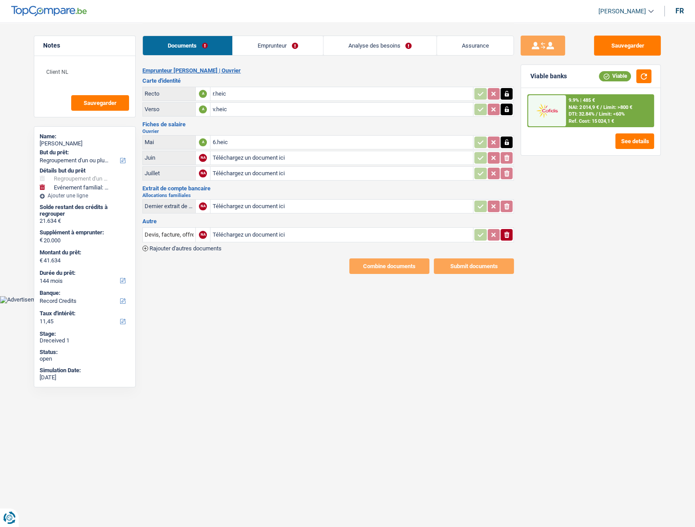
type input "C:\fakepath\7.heic"
click at [254, 175] on input "Téléchargez un document ici" at bounding box center [341, 173] width 259 height 13
type input "C:\fakepath\8.heic"
click at [264, 43] on link "Emprunteur" at bounding box center [278, 45] width 90 height 19
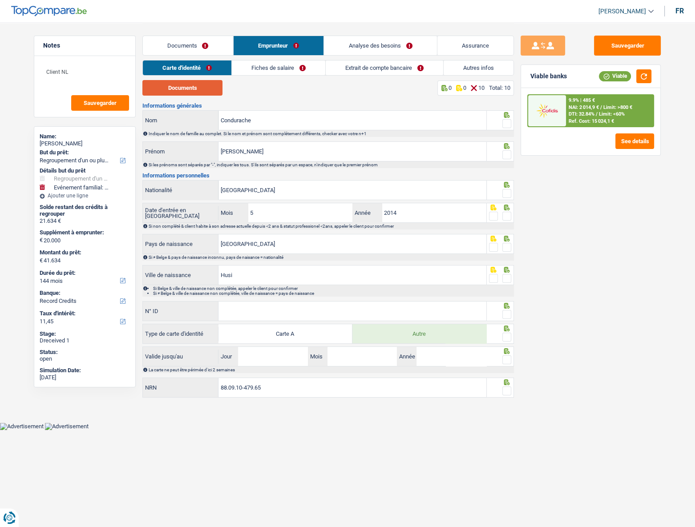
click at [191, 86] on button "Documents" at bounding box center [182, 88] width 80 height 16
click at [179, 89] on button "Documents" at bounding box center [182, 88] width 80 height 16
click at [186, 52] on link "Documents" at bounding box center [188, 45] width 90 height 19
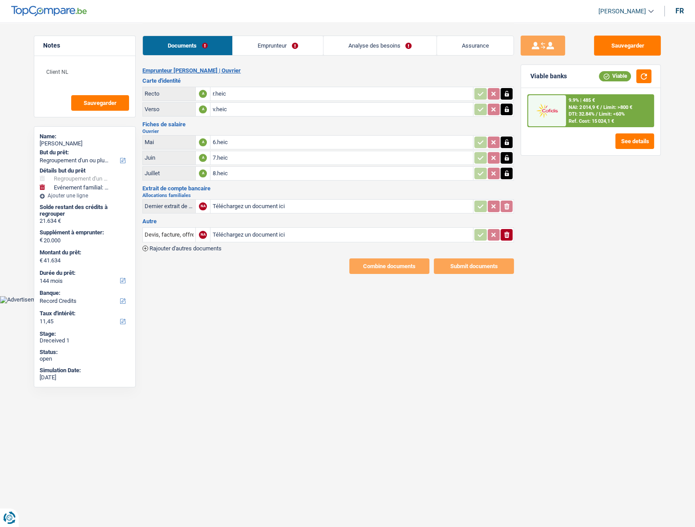
click at [262, 45] on link "Emprunteur" at bounding box center [278, 45] width 90 height 19
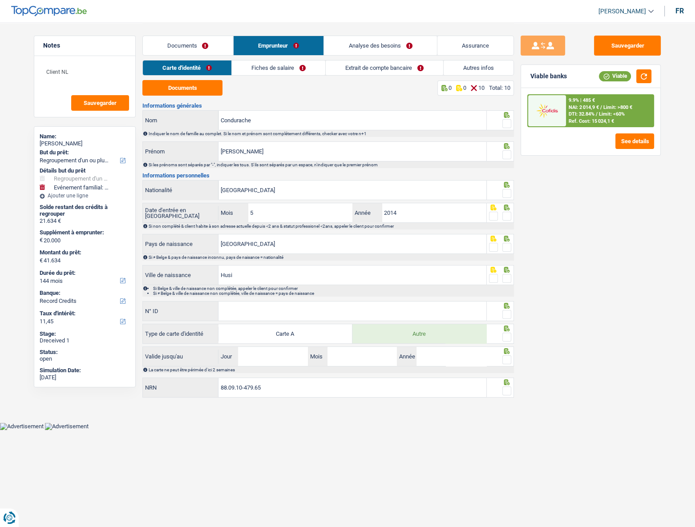
click at [191, 46] on link "Documents" at bounding box center [188, 45] width 90 height 19
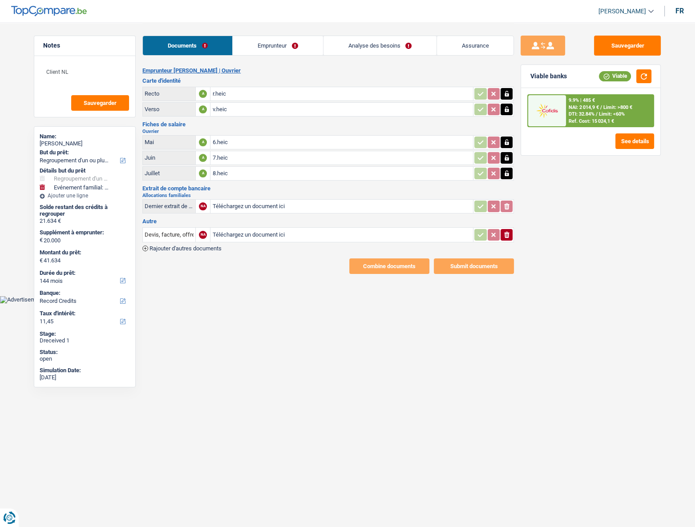
click at [272, 43] on link "Emprunteur" at bounding box center [278, 45] width 90 height 19
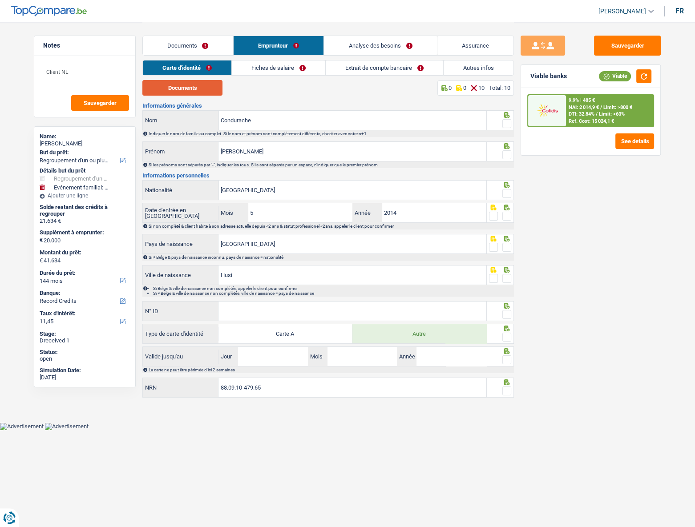
click at [163, 86] on button "Documents" at bounding box center [182, 88] width 80 height 16
click at [201, 45] on link "Documents" at bounding box center [188, 45] width 90 height 19
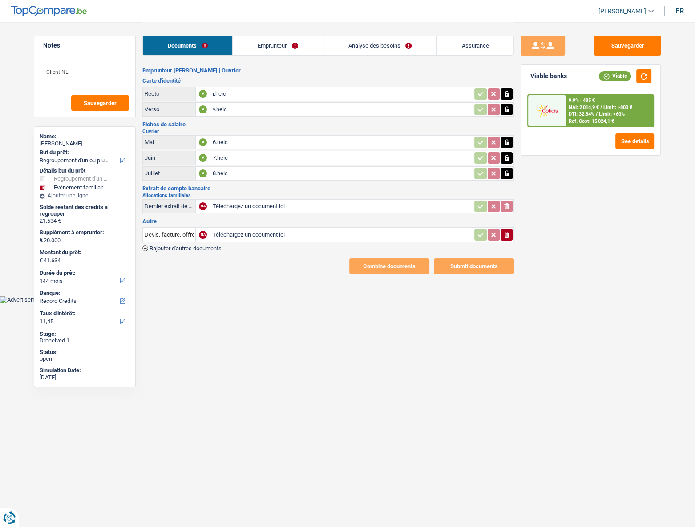
click at [508, 90] on icon "button" at bounding box center [506, 93] width 7 height 9
click at [511, 104] on button "button" at bounding box center [507, 110] width 12 height 12
click at [509, 141] on icon "button" at bounding box center [506, 142] width 7 height 9
click at [509, 156] on icon "button" at bounding box center [506, 158] width 7 height 9
click at [511, 174] on button "button" at bounding box center [507, 174] width 12 height 12
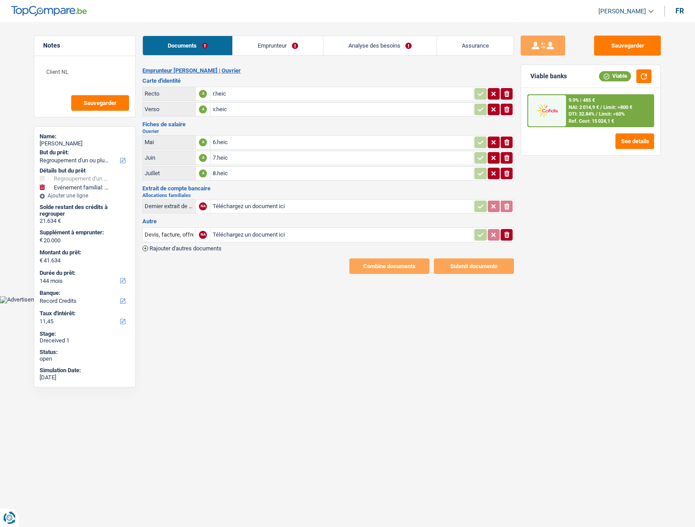
click at [495, 97] on icon "button" at bounding box center [493, 93] width 7 height 9
click at [495, 108] on icon "button" at bounding box center [493, 109] width 7 height 9
click at [508, 95] on icon "button" at bounding box center [506, 94] width 5 height 6
click at [508, 109] on icon "button" at bounding box center [506, 109] width 5 height 6
click at [509, 139] on icon "ionicons-v5-e" at bounding box center [506, 142] width 7 height 9
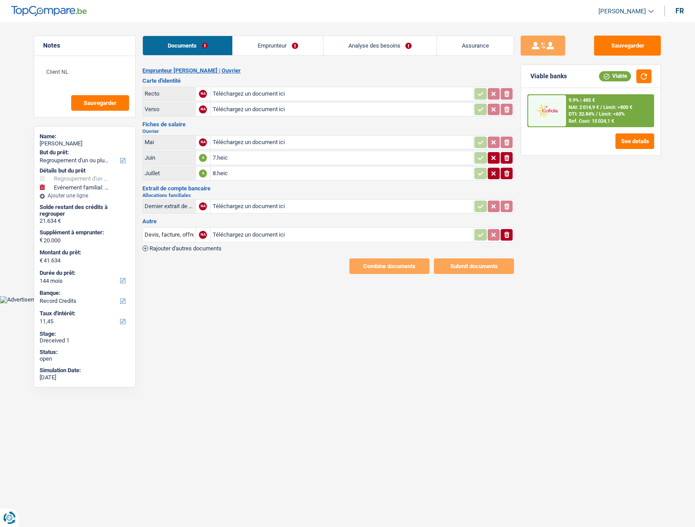
click at [508, 158] on icon "button" at bounding box center [506, 158] width 5 height 6
click at [511, 176] on button "ionicons-v5-e" at bounding box center [507, 174] width 12 height 12
click at [288, 92] on input "Téléchargez un document ici" at bounding box center [341, 93] width 259 height 13
type input "C:\fakepath\r.jpg"
click at [234, 110] on input "Téléchargez un document ici" at bounding box center [341, 109] width 259 height 13
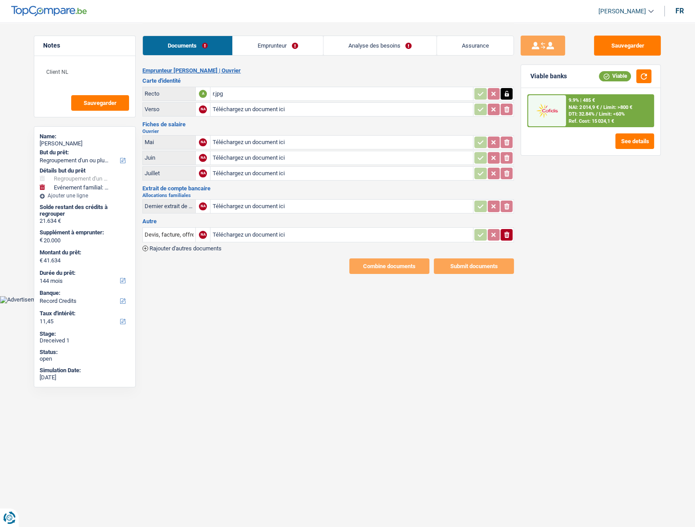
type input "C:\fakepath\v.jpg"
click at [267, 142] on input "Téléchargez un document ici" at bounding box center [341, 142] width 259 height 13
type input "C:\fakepath\6.jpg"
click at [237, 154] on input "Téléchargez un document ici" at bounding box center [341, 157] width 259 height 13
type input "C:\fakepath\7.jpg"
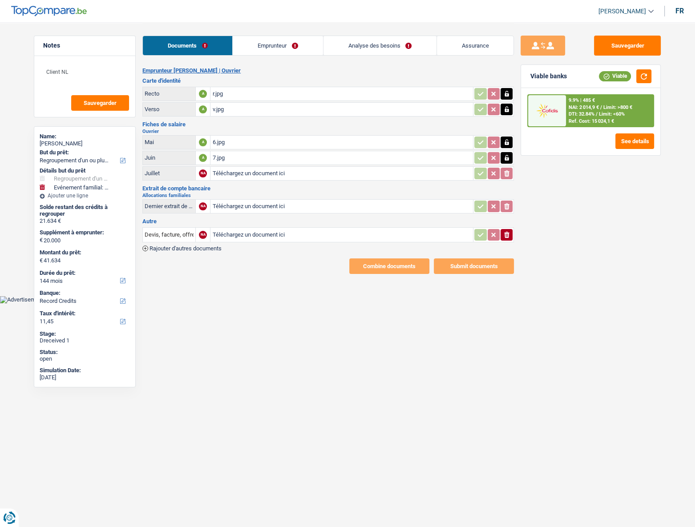
click at [242, 171] on input "Téléchargez un document ici" at bounding box center [341, 173] width 259 height 13
type input "C:\fakepath\8.jpg"
click at [268, 45] on link "Emprunteur" at bounding box center [278, 45] width 90 height 19
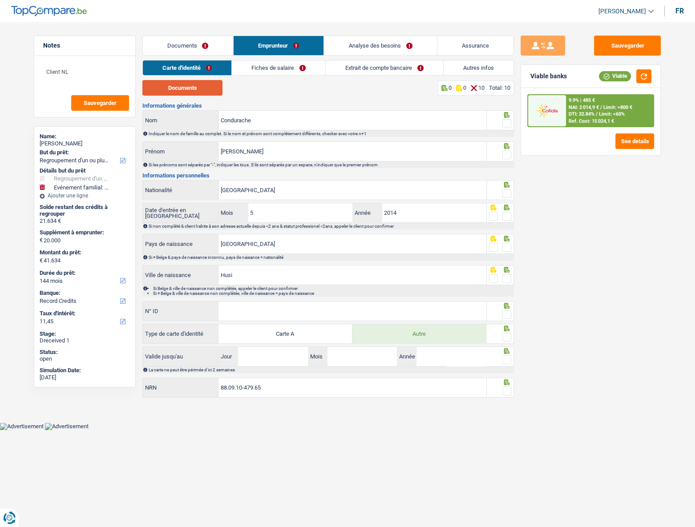
click at [174, 91] on button "Documents" at bounding box center [182, 88] width 80 height 16
click at [507, 155] on span at bounding box center [507, 154] width 9 height 9
click at [0, 0] on input "radio" at bounding box center [0, 0] width 0 height 0
click at [507, 125] on span at bounding box center [507, 123] width 9 height 9
click at [0, 0] on input "radio" at bounding box center [0, 0] width 0 height 0
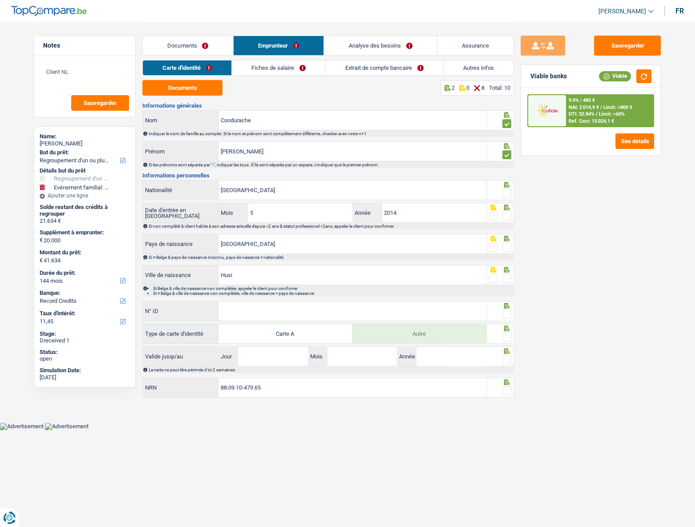
click at [507, 196] on span at bounding box center [507, 193] width 9 height 9
click at [0, 0] on input "radio" at bounding box center [0, 0] width 0 height 0
click at [509, 218] on span at bounding box center [507, 216] width 9 height 9
click at [0, 0] on input "radio" at bounding box center [0, 0] width 0 height 0
click at [509, 236] on span at bounding box center [507, 247] width 9 height 9
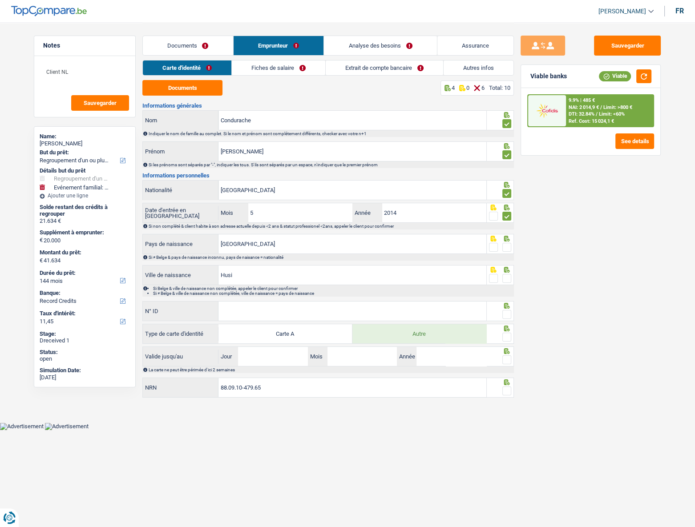
click at [0, 0] on input "radio" at bounding box center [0, 0] width 0 height 0
click at [508, 236] on span at bounding box center [507, 278] width 9 height 9
click at [0, 0] on input "radio" at bounding box center [0, 0] width 0 height 0
click at [408, 236] on input "N° ID" at bounding box center [353, 311] width 268 height 19
click at [255, 236] on input "N° ID" at bounding box center [353, 311] width 268 height 19
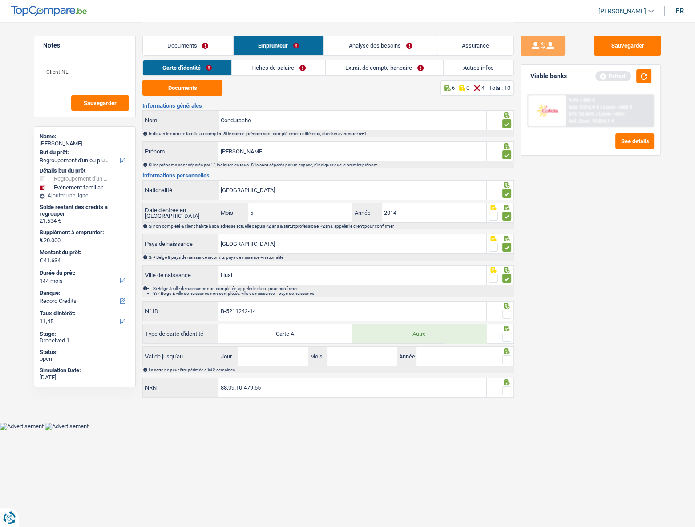
type input "B-5211242-14"
click at [509, 236] on span at bounding box center [507, 314] width 9 height 9
click at [0, 0] on input "radio" at bounding box center [0, 0] width 0 height 0
click at [507, 236] on span at bounding box center [507, 337] width 9 height 9
click at [0, 0] on input "radio" at bounding box center [0, 0] width 0 height 0
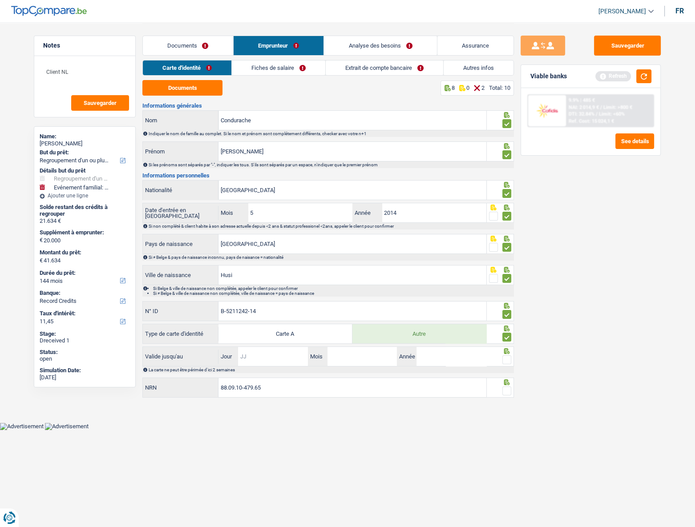
click at [278, 236] on input "Jour" at bounding box center [272, 356] width 69 height 19
type input "13"
type input "12"
type input "2032"
drag, startPoint x: 509, startPoint y: 358, endPoint x: 508, endPoint y: 365, distance: 6.3
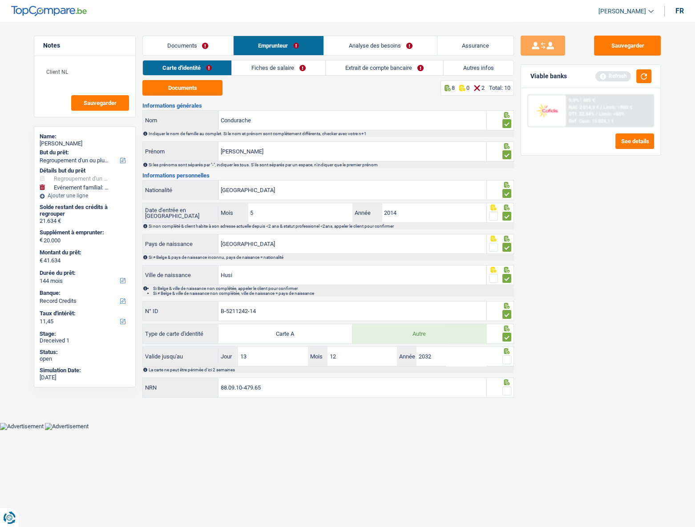
click at [509, 236] on span at bounding box center [507, 360] width 9 height 9
click at [0, 0] on input "radio" at bounding box center [0, 0] width 0 height 0
click at [507, 236] on span at bounding box center [507, 391] width 9 height 9
click at [0, 0] on input "radio" at bounding box center [0, 0] width 0 height 0
click at [272, 65] on link "Fiches de salaire" at bounding box center [278, 68] width 93 height 15
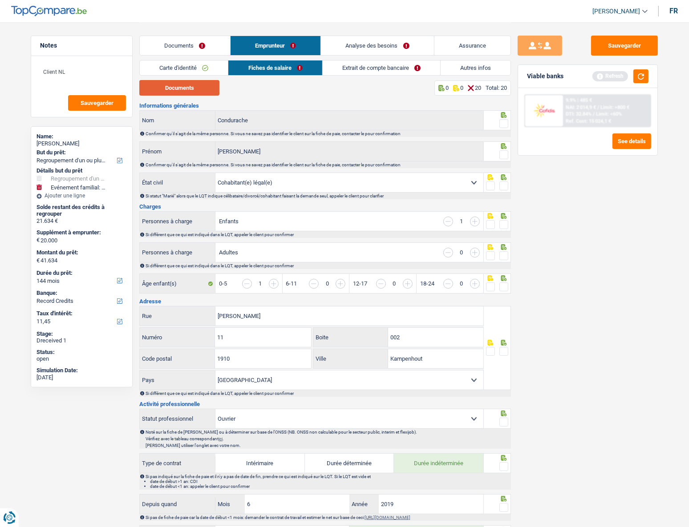
click at [164, 92] on button "Documents" at bounding box center [179, 88] width 80 height 16
click at [507, 123] on span at bounding box center [503, 123] width 9 height 9
click at [0, 0] on input "radio" at bounding box center [0, 0] width 0 height 0
click at [503, 152] on span at bounding box center [503, 154] width 9 height 9
click at [0, 0] on input "radio" at bounding box center [0, 0] width 0 height 0
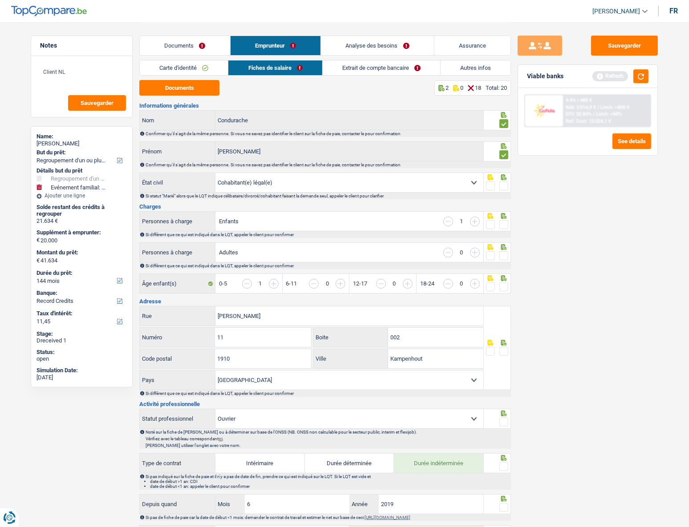
click at [507, 185] on span at bounding box center [503, 186] width 9 height 9
click at [0, 0] on input "radio" at bounding box center [0, 0] width 0 height 0
click at [472, 181] on select "Célibataire Marié(e) Cohabitant(e) légal(e) Divorcé(e) Veuf(ve) Séparé (de fait…" at bounding box center [349, 182] width 268 height 19
click at [511, 207] on div "Sauvegarder Viable banks Refresh 9.9% | 485 € NAI: 2 014,9 € / Limit: >800 € DT…" at bounding box center [588, 275] width 154 height 478
click at [506, 187] on span at bounding box center [503, 186] width 9 height 9
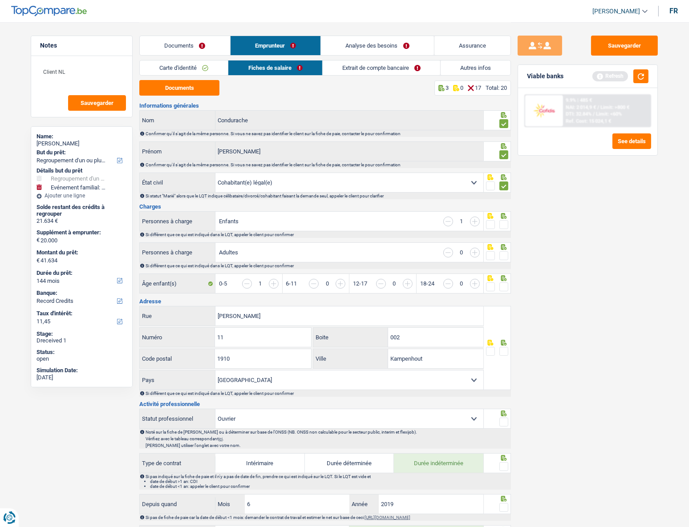
click at [0, 0] on input "radio" at bounding box center [0, 0] width 0 height 0
click at [474, 181] on select "Célibataire Marié(e) Cohabitant(e) légal(e) Divorcé(e) Veuf(ve) Séparé (de fait…" at bounding box center [349, 182] width 268 height 19
click at [215, 173] on select "Célibataire Marié(e) Cohabitant(e) légal(e) Divorcé(e) Veuf(ve) Séparé (de fait…" at bounding box center [349, 182] width 268 height 19
click at [505, 222] on span at bounding box center [503, 224] width 9 height 9
click at [0, 0] on input "radio" at bounding box center [0, 0] width 0 height 0
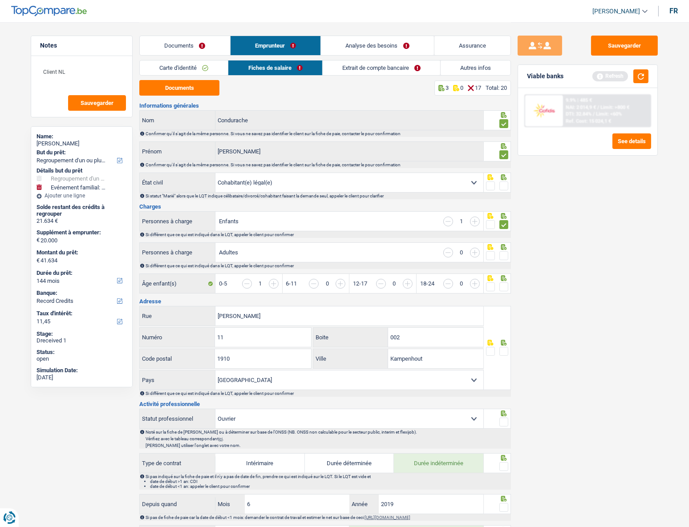
click at [476, 236] on input "button" at bounding box center [475, 253] width 10 height 10
click at [503, 236] on span at bounding box center [503, 256] width 9 height 9
click at [0, 0] on input "radio" at bounding box center [0, 0] width 0 height 0
click at [503, 236] on span at bounding box center [503, 287] width 9 height 9
click at [0, 0] on input "radio" at bounding box center [0, 0] width 0 height 0
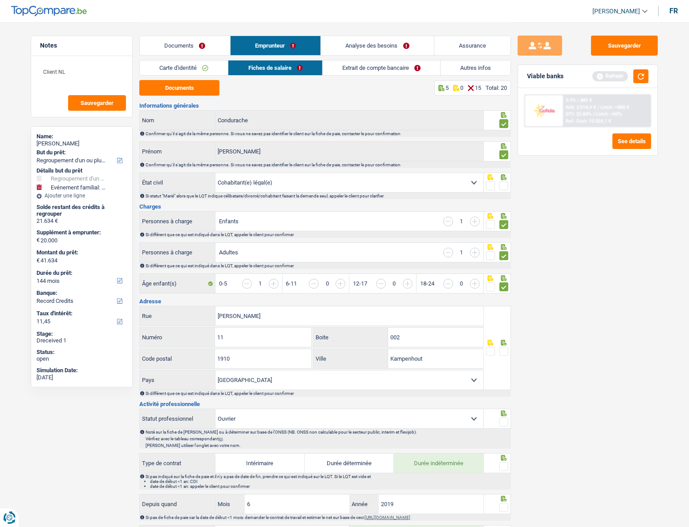
click at [507, 236] on span at bounding box center [503, 351] width 9 height 9
click at [0, 0] on input "radio" at bounding box center [0, 0] width 0 height 0
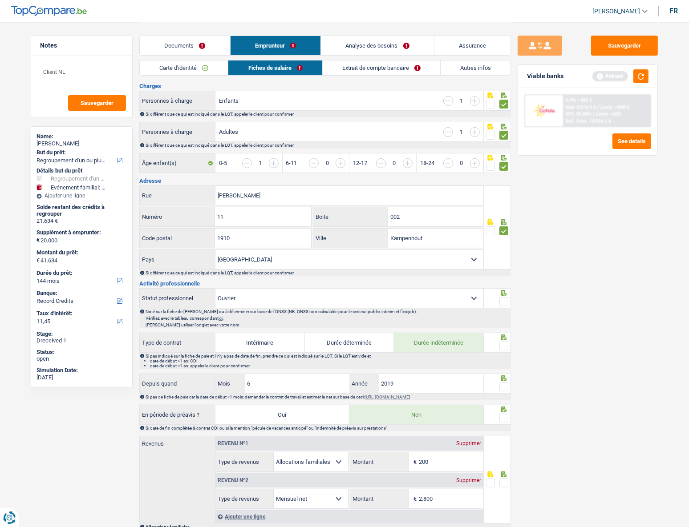
scroll to position [121, 0]
click at [505, 236] on span at bounding box center [503, 301] width 9 height 9
click at [0, 0] on input "radio" at bounding box center [0, 0] width 0 height 0
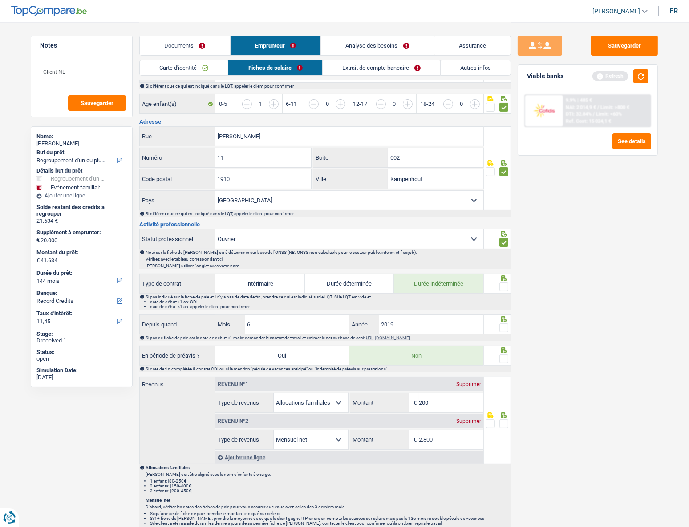
scroll to position [243, 0]
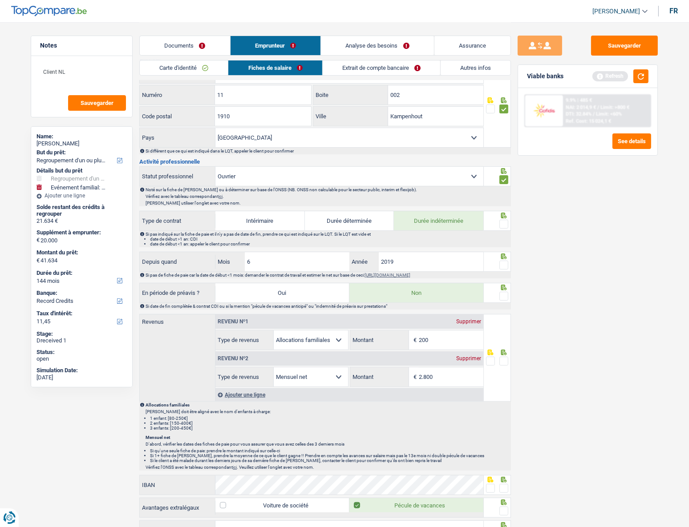
click at [501, 224] on span at bounding box center [503, 224] width 9 height 9
click at [0, 0] on input "radio" at bounding box center [0, 0] width 0 height 0
click at [506, 236] on span at bounding box center [503, 265] width 9 height 9
click at [0, 0] on input "radio" at bounding box center [0, 0] width 0 height 0
click at [506, 236] on span at bounding box center [503, 296] width 9 height 9
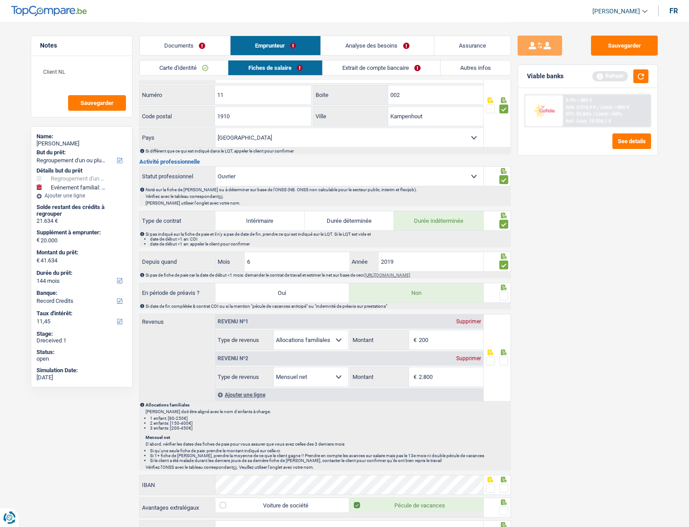
click at [0, 0] on input "radio" at bounding box center [0, 0] width 0 height 0
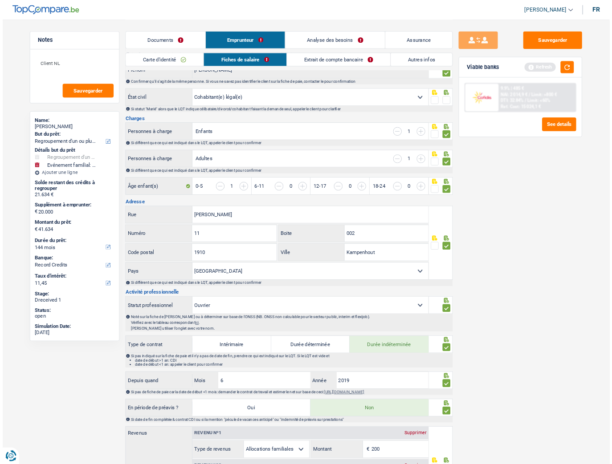
scroll to position [0, 0]
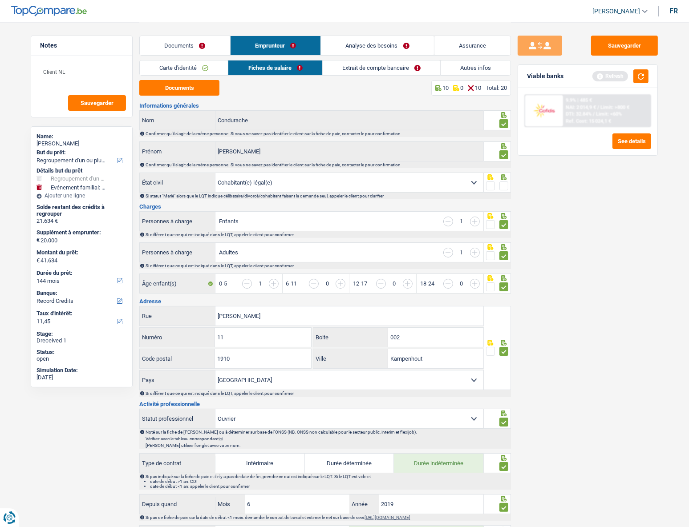
click at [184, 48] on link "Documents" at bounding box center [185, 45] width 90 height 19
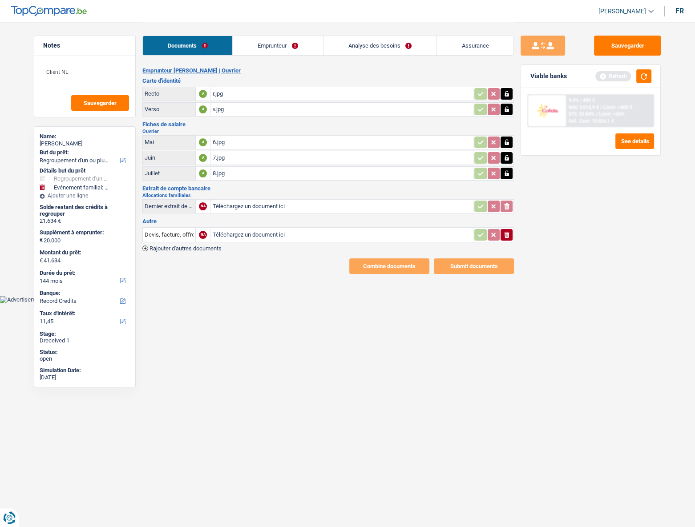
click at [221, 172] on div "8.jpg" at bounding box center [341, 173] width 259 height 13
click at [242, 156] on div "7.jpg" at bounding box center [341, 157] width 259 height 13
click at [244, 167] on div "8.jpg" at bounding box center [341, 173] width 259 height 13
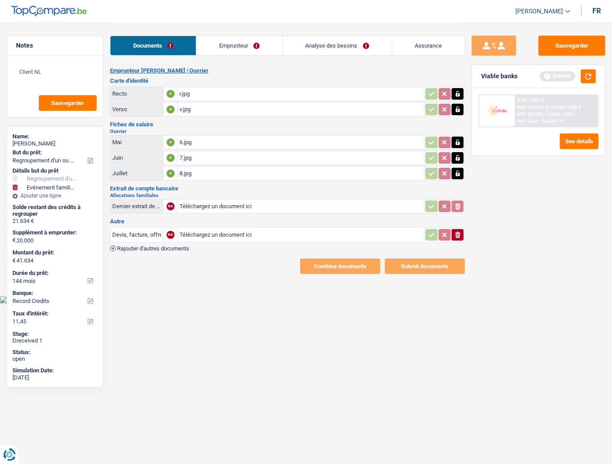
click at [205, 155] on div "7.jpg" at bounding box center [300, 157] width 243 height 13
drag, startPoint x: 596, startPoint y: 77, endPoint x: 501, endPoint y: 74, distance: 95.7
click at [511, 75] on div "Viable banks Refresh" at bounding box center [538, 76] width 133 height 23
click at [511, 73] on button "button" at bounding box center [587, 76] width 15 height 14
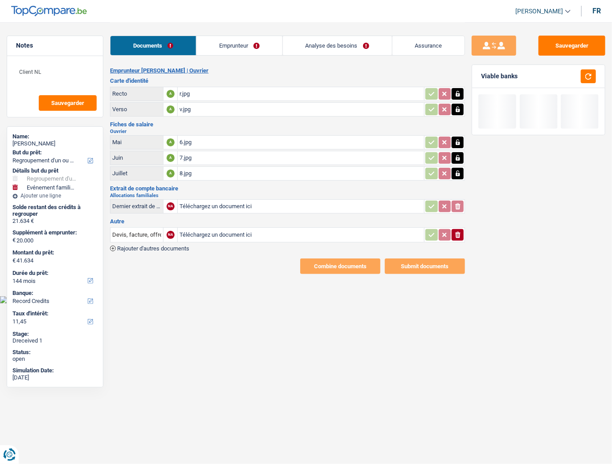
click at [369, 51] on link "Analyse des besoins" at bounding box center [337, 45] width 109 height 19
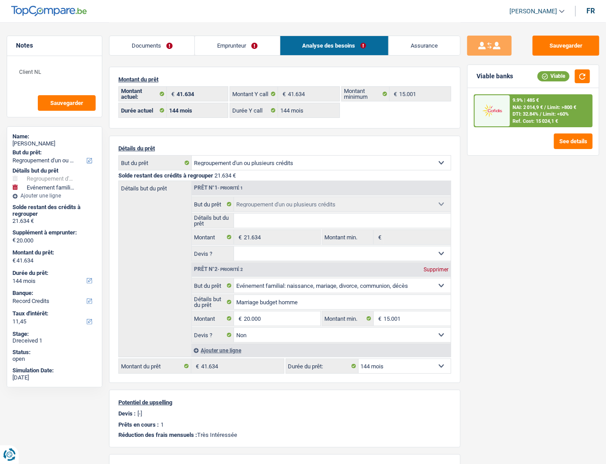
click at [377, 236] on select "12 mois 18 mois 24 mois 30 mois 36 mois 42 mois 48 mois 60 mois 72 mois 84 mois…" at bounding box center [405, 366] width 92 height 14
click at [386, 236] on select "12 mois 18 mois 24 mois 30 mois 36 mois 42 mois 48 mois 60 mois 72 mois 84 mois…" at bounding box center [405, 366] width 92 height 14
select select "120"
click at [359, 236] on select "12 mois 18 mois 24 mois 30 mois 36 mois 42 mois 48 mois 60 mois 72 mois 84 mois…" at bounding box center [405, 366] width 92 height 14
select select "120"
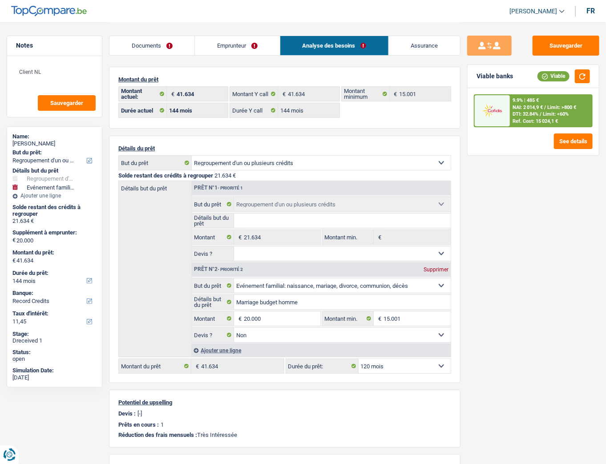
select select "120"
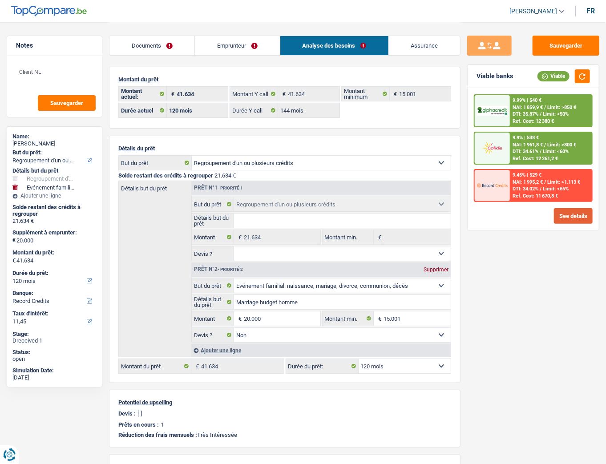
click at [511, 214] on button "See details" at bounding box center [573, 216] width 39 height 16
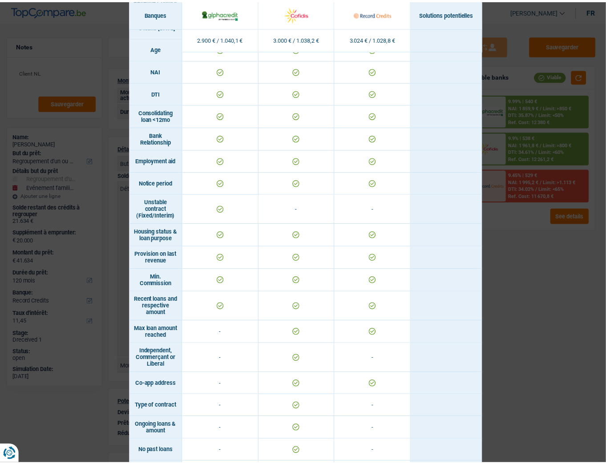
scroll to position [386, 0]
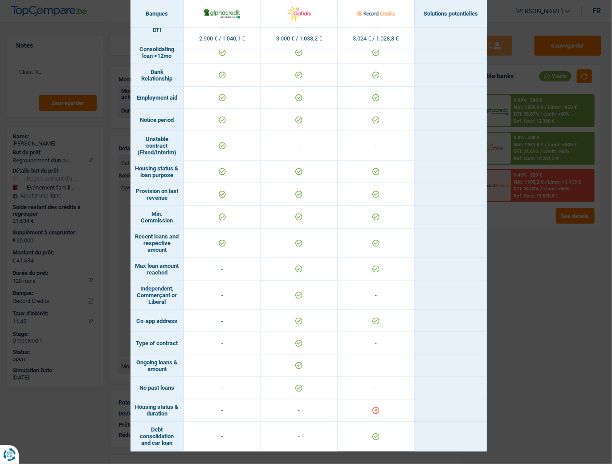
drag, startPoint x: 328, startPoint y: 415, endPoint x: 345, endPoint y: 414, distance: 17.4
click at [345, 236] on tr "Housing status & duration - -" at bounding box center [308, 411] width 356 height 23
click at [380, 236] on td at bounding box center [375, 411] width 77 height 23
drag, startPoint x: 554, startPoint y: 331, endPoint x: 530, endPoint y: 327, distance: 23.9
click at [511, 236] on div "Banks conditions × Banques Solutions potentielles Revenus / Charges 2.900 € / 1…" at bounding box center [306, 232] width 612 height 464
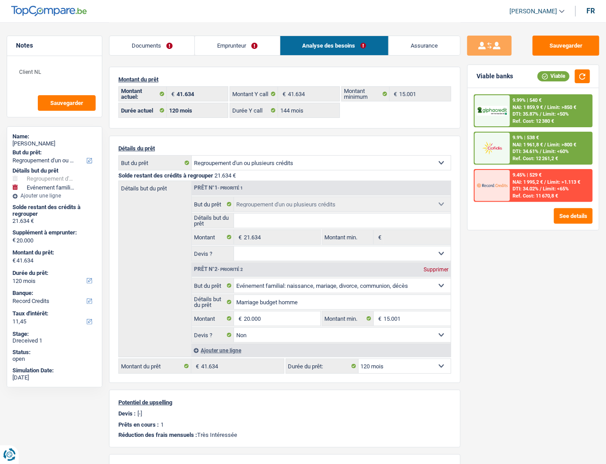
click at [255, 45] on link "Emprunteur" at bounding box center [237, 45] width 85 height 19
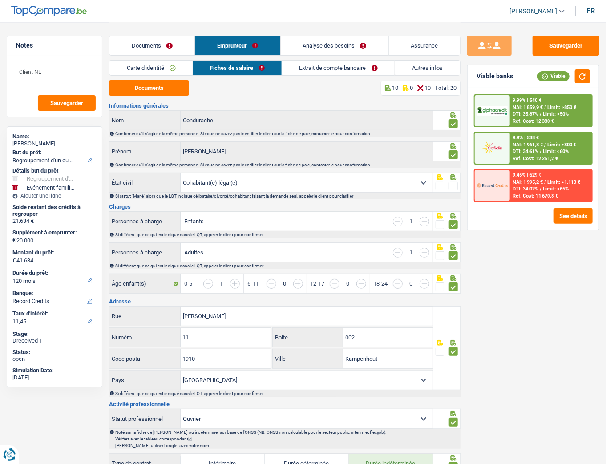
click at [413, 66] on link "Autres infos" at bounding box center [427, 68] width 65 height 15
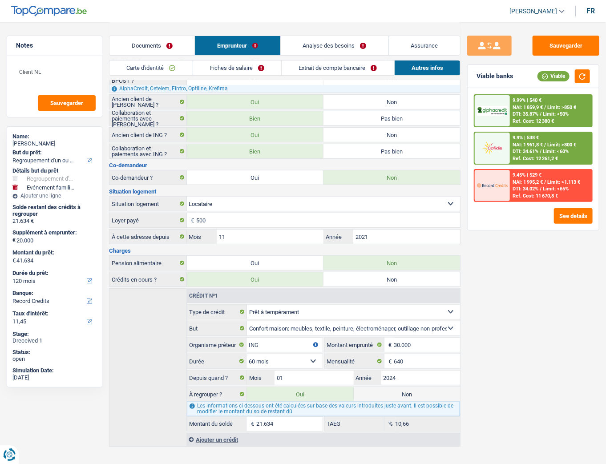
scroll to position [90, 0]
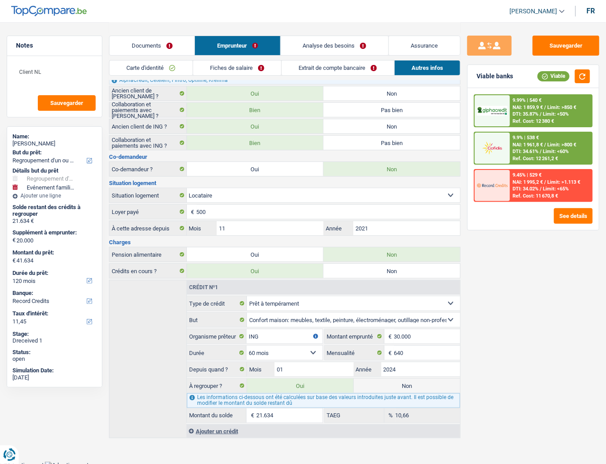
click at [347, 43] on link "Analyse des besoins" at bounding box center [335, 45] width 108 height 19
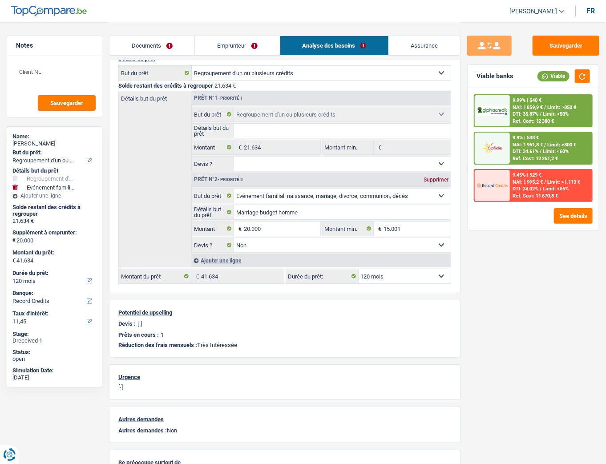
click at [418, 236] on select "12 mois 18 mois 24 mois 30 mois 36 mois 42 mois 48 mois 60 mois 72 mois 84 mois…" at bounding box center [405, 276] width 92 height 14
select select "84"
click at [359, 236] on select "12 mois 18 mois 24 mois 30 mois 36 mois 42 mois 48 mois 60 mois 72 mois 84 mois…" at bounding box center [405, 276] width 92 height 14
select select "84"
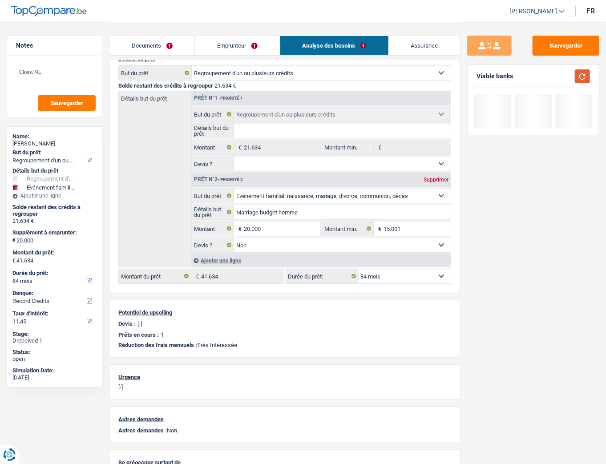
click at [511, 77] on button "button" at bounding box center [582, 76] width 15 height 14
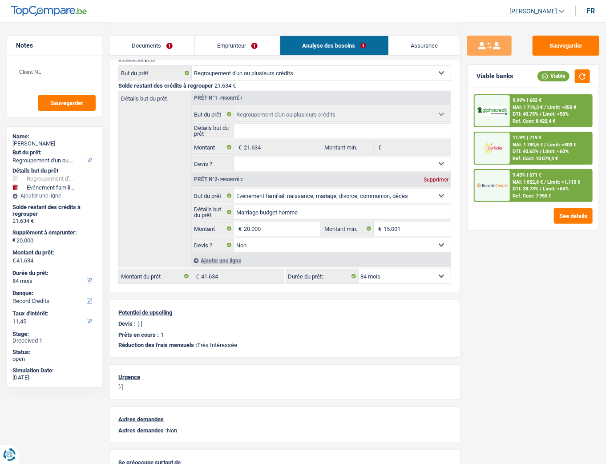
click at [399, 236] on select "12 mois 18 mois 24 mois 30 mois 36 mois 42 mois 48 mois 60 mois 72 mois 84 mois…" at bounding box center [405, 276] width 92 height 14
select select "120"
click at [359, 236] on select "12 mois 18 mois 24 mois 30 mois 36 mois 42 mois 48 mois 60 mois 72 mois 84 mois…" at bounding box center [405, 276] width 92 height 14
select select "120"
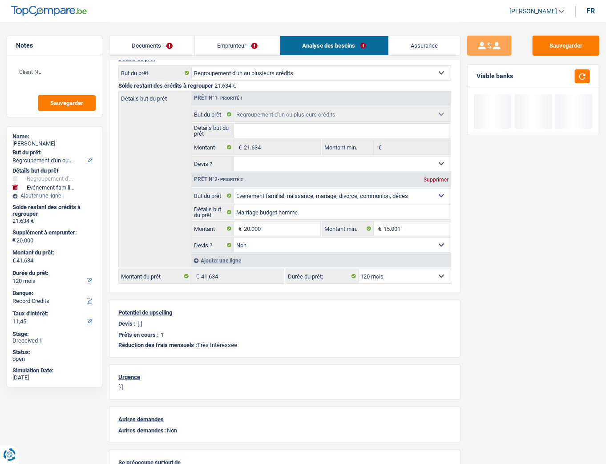
click at [247, 42] on link "Emprunteur" at bounding box center [237, 45] width 85 height 19
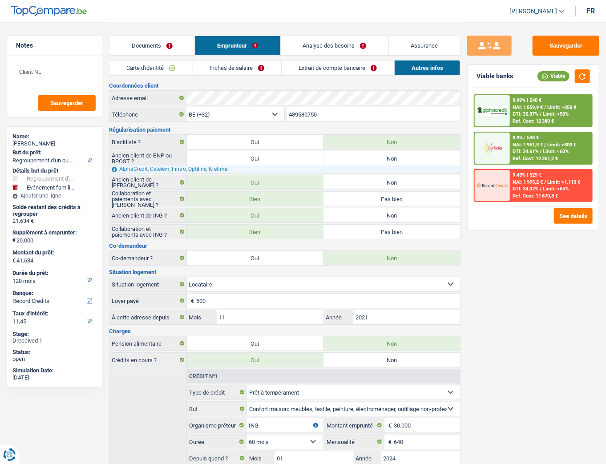
scroll to position [0, 0]
click at [240, 69] on link "Fiches de salaire" at bounding box center [237, 68] width 88 height 15
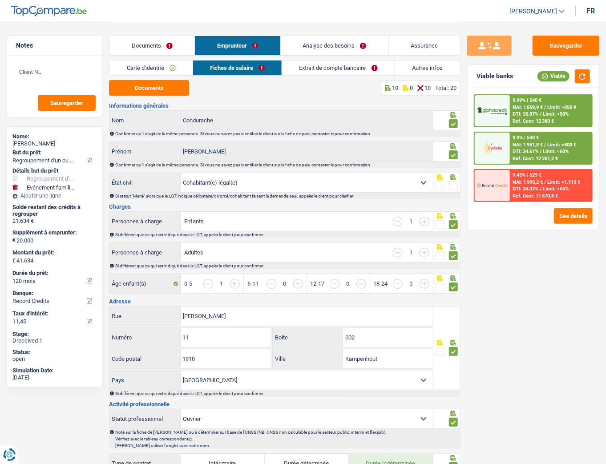
click at [457, 183] on span at bounding box center [453, 186] width 9 height 9
click at [0, 0] on input "radio" at bounding box center [0, 0] width 0 height 0
click at [382, 178] on select "Célibataire Marié(e) Cohabitant(e) légal(e) Divorcé(e) Veuf(ve) Séparé (de fait…" at bounding box center [307, 182] width 252 height 19
select select "single"
click at [181, 173] on select "Célibataire Marié(e) Cohabitant(e) légal(e) Divorcé(e) Veuf(ve) Séparé (de fait…" at bounding box center [307, 182] width 252 height 19
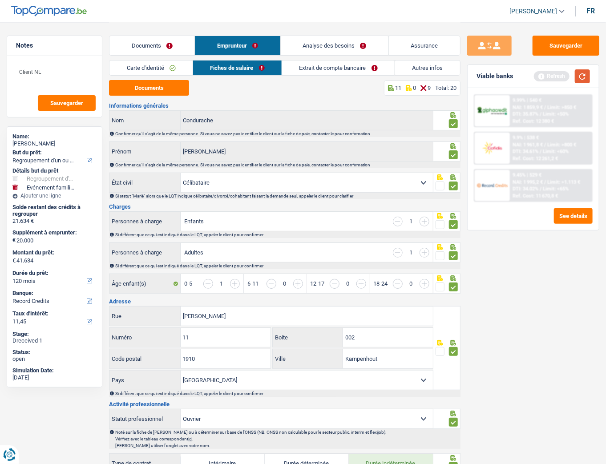
click at [511, 76] on button "button" at bounding box center [582, 76] width 15 height 14
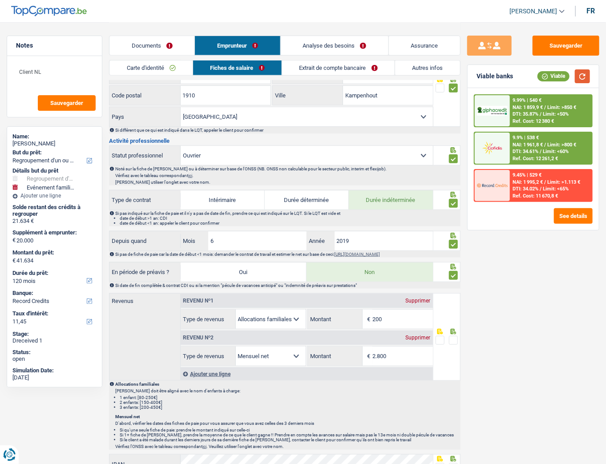
scroll to position [320, 0]
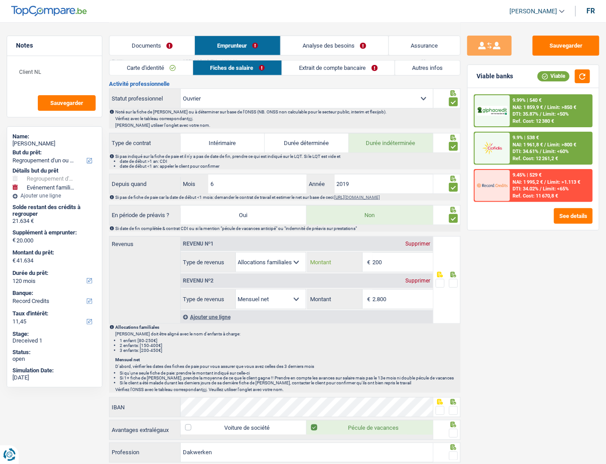
drag, startPoint x: 392, startPoint y: 261, endPoint x: 339, endPoint y: 266, distance: 53.2
click at [339, 236] on div "200 € Montant" at bounding box center [370, 262] width 125 height 19
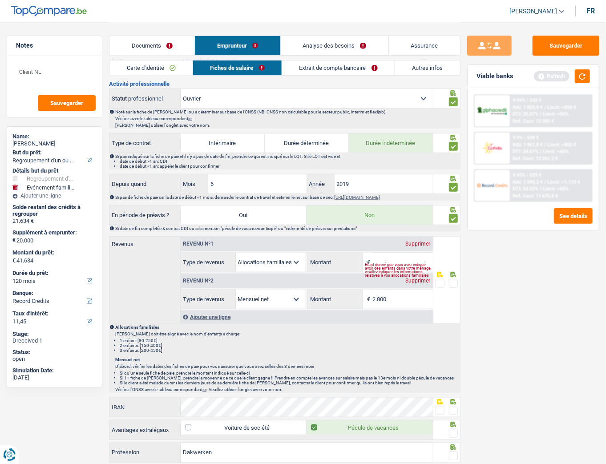
click at [425, 236] on div "Supprimer" at bounding box center [418, 243] width 29 height 5
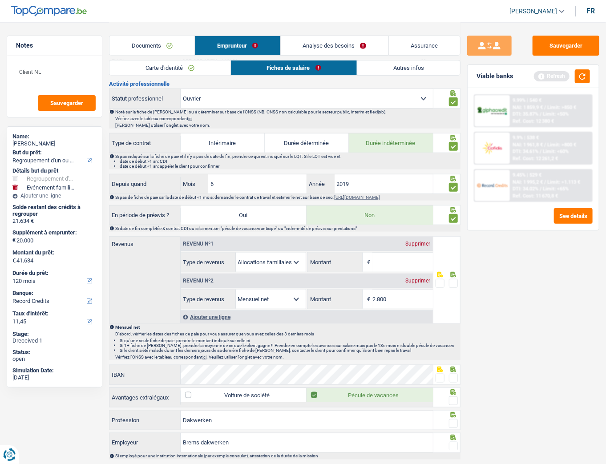
select select "netSalary"
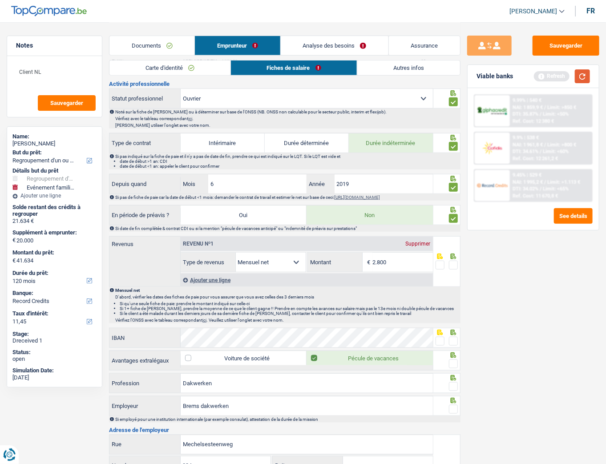
click at [511, 73] on button "button" at bounding box center [582, 76] width 15 height 14
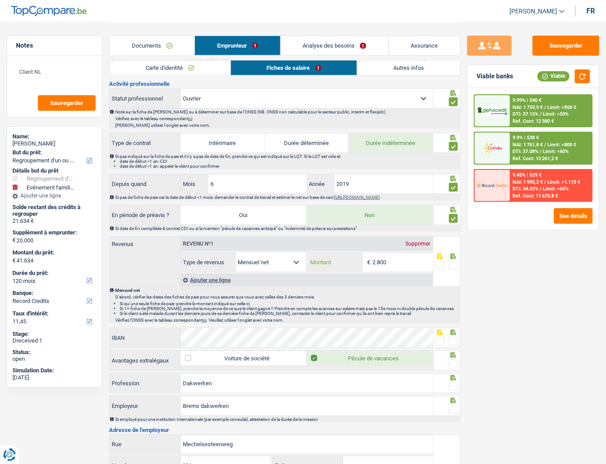
drag, startPoint x: 402, startPoint y: 260, endPoint x: 365, endPoint y: 258, distance: 37.4
click at [365, 236] on div "2.800 € Montant" at bounding box center [370, 262] width 125 height 19
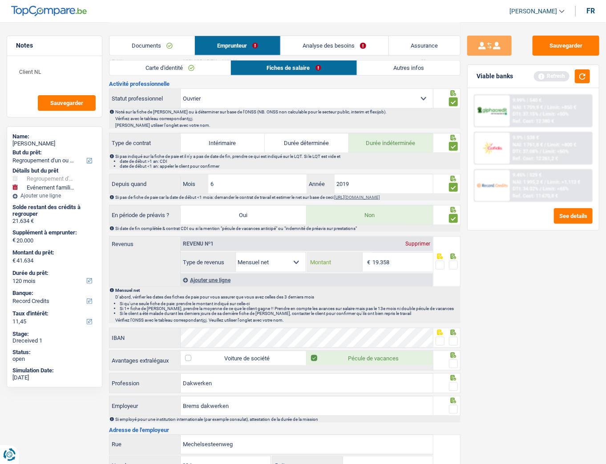
type input "19.358"
click at [369, 236] on p "Mensuel net" at bounding box center [287, 290] width 345 height 5
click at [453, 236] on span at bounding box center [453, 265] width 9 height 9
click at [0, 0] on input "radio" at bounding box center [0, 0] width 0 height 0
click at [456, 236] on span at bounding box center [453, 341] width 9 height 9
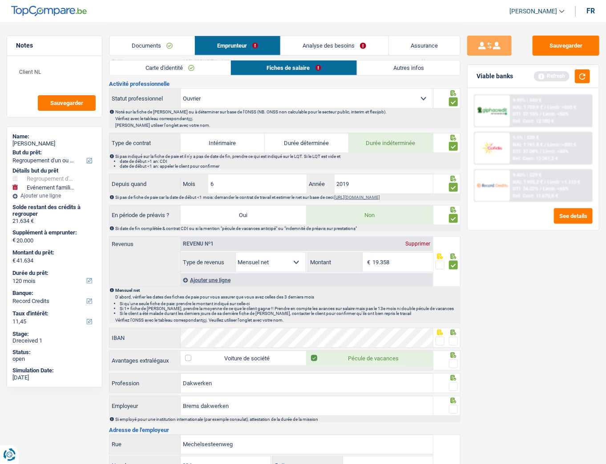
click at [0, 0] on input "radio" at bounding box center [0, 0] width 0 height 0
click at [454, 236] on span at bounding box center [453, 364] width 9 height 9
click at [0, 0] on input "radio" at bounding box center [0, 0] width 0 height 0
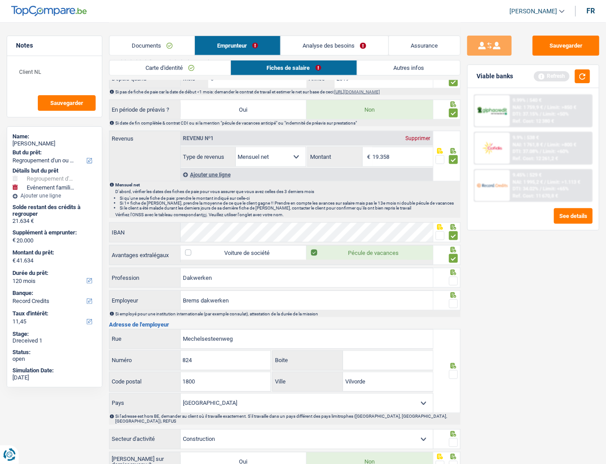
scroll to position [427, 0]
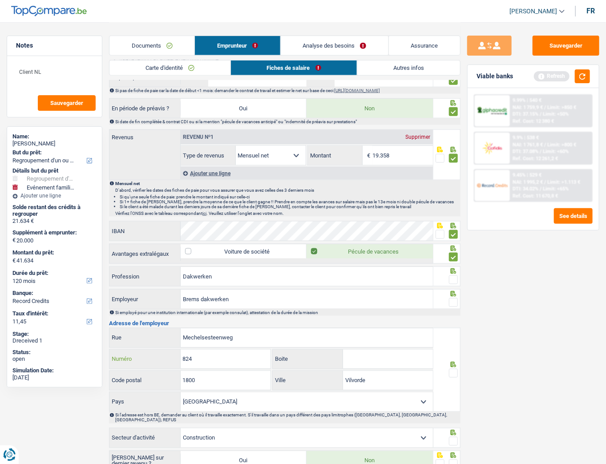
click at [204, 236] on input "824" at bounding box center [226, 359] width 90 height 19
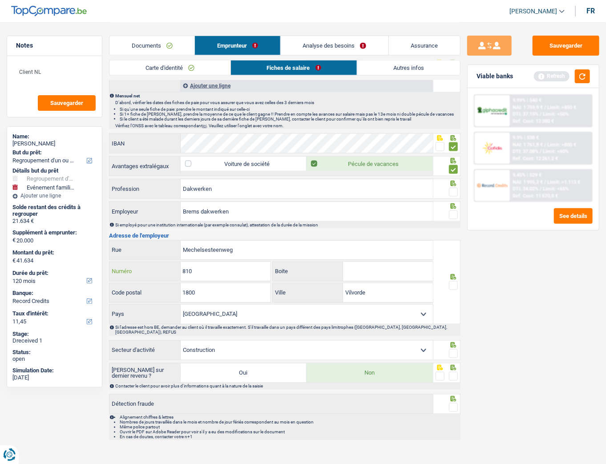
type input "810"
click at [454, 188] on span at bounding box center [453, 192] width 9 height 9
click at [0, 0] on input "radio" at bounding box center [0, 0] width 0 height 0
click at [455, 211] on span at bounding box center [453, 215] width 9 height 9
click at [0, 0] on input "radio" at bounding box center [0, 0] width 0 height 0
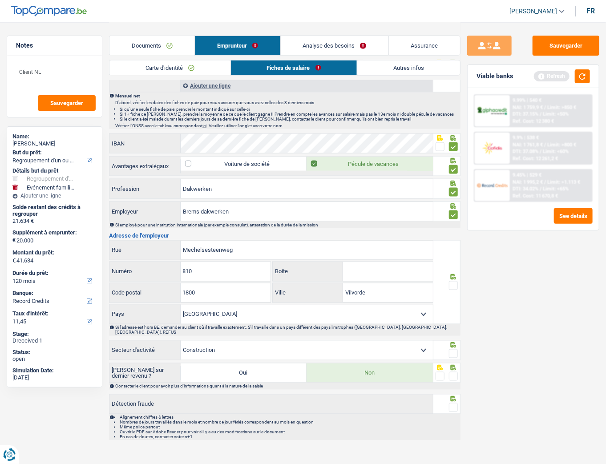
click at [452, 236] on span at bounding box center [453, 285] width 9 height 9
click at [0, 0] on input "radio" at bounding box center [0, 0] width 0 height 0
click at [456, 236] on div at bounding box center [453, 354] width 9 height 11
click at [454, 236] on span at bounding box center [453, 376] width 9 height 9
click at [0, 0] on input "radio" at bounding box center [0, 0] width 0 height 0
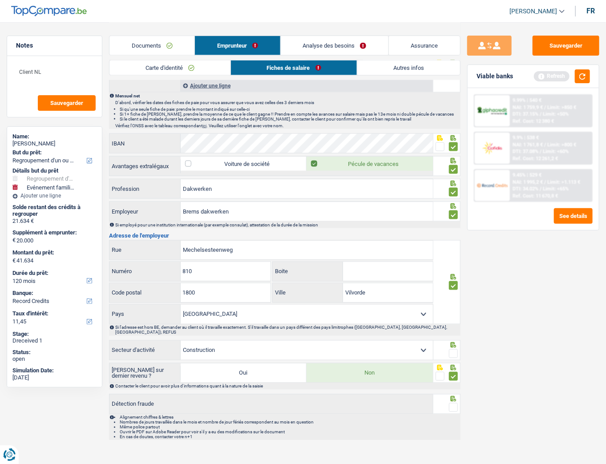
click at [450, 236] on div at bounding box center [453, 407] width 9 height 11
click at [454, 236] on span at bounding box center [453, 353] width 9 height 9
click at [0, 0] on input "radio" at bounding box center [0, 0] width 0 height 0
click at [454, 236] on span at bounding box center [453, 407] width 9 height 9
click at [0, 0] on input "radio" at bounding box center [0, 0] width 0 height 0
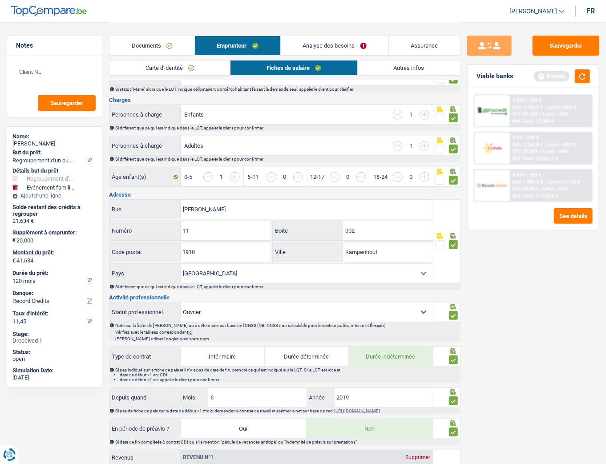
scroll to position [16, 0]
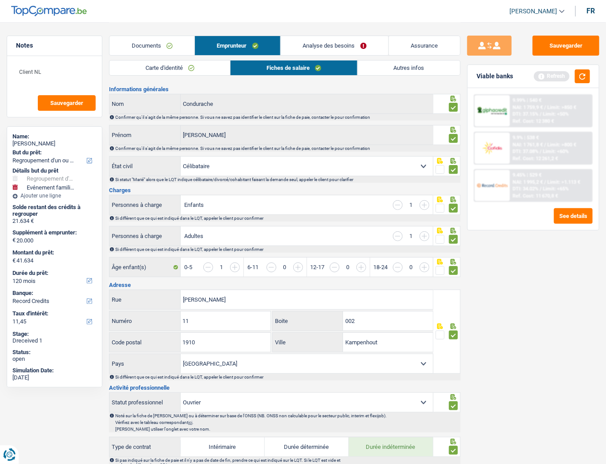
click at [316, 45] on link "Analyse des besoins" at bounding box center [335, 45] width 108 height 19
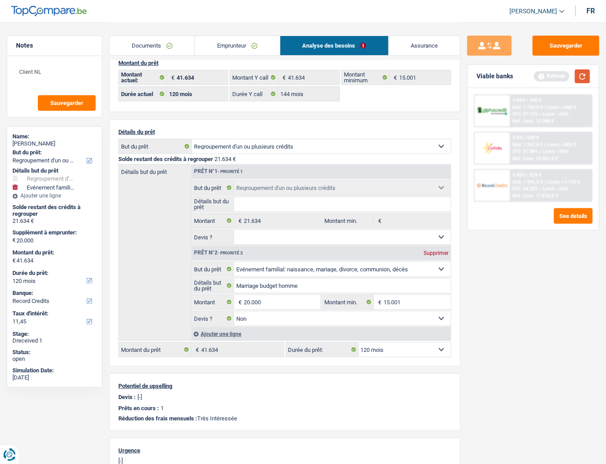
click at [511, 75] on button "button" at bounding box center [582, 76] width 15 height 14
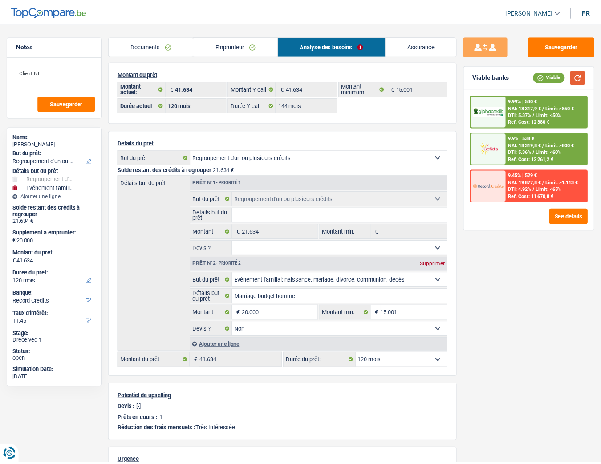
scroll to position [0, 0]
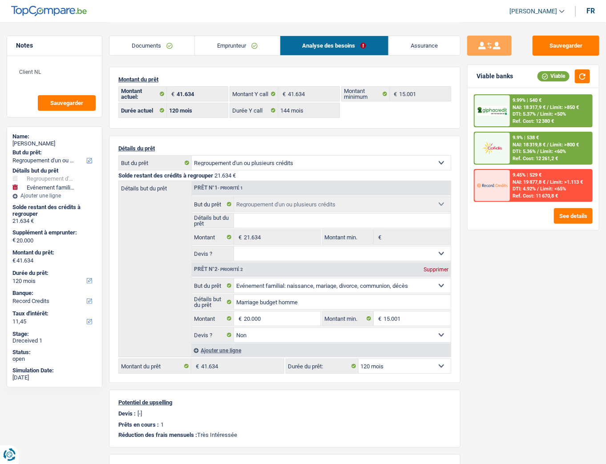
click at [511, 105] on span "NAI: 18 317,9 €" at bounding box center [529, 108] width 33 height 6
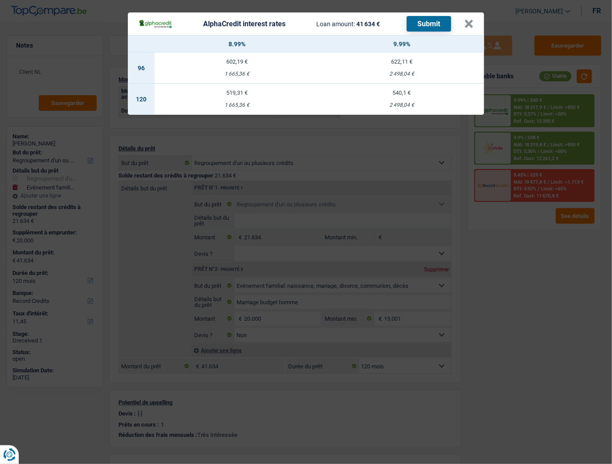
click at [396, 98] on td "540,1 € 2 498,04 €" at bounding box center [401, 99] width 165 height 31
select select "alphacredit"
type input "9,99"
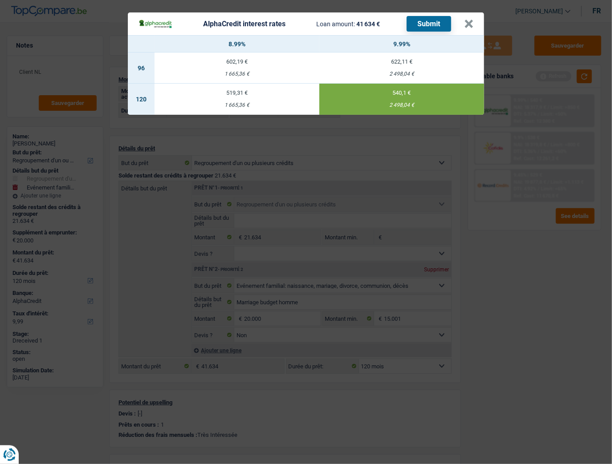
click at [431, 23] on button "Submit" at bounding box center [428, 24] width 45 height 16
click at [472, 25] on button "×" at bounding box center [468, 24] width 9 height 9
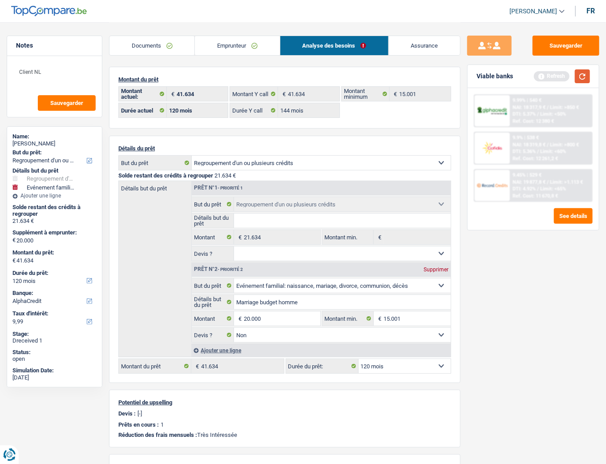
click at [511, 78] on button "button" at bounding box center [582, 76] width 15 height 14
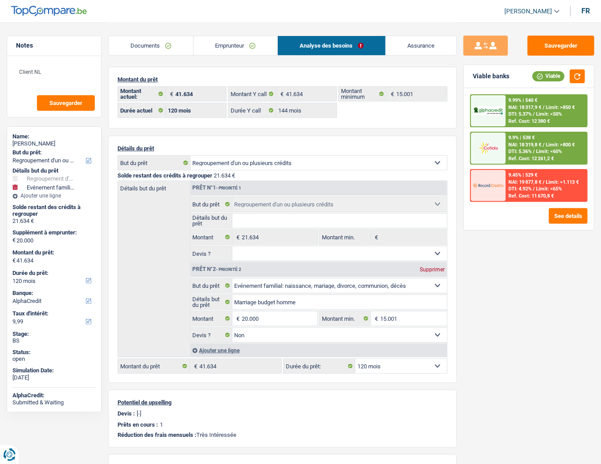
click at [511, 118] on div "9.99% | 540 € NAI: 18 317,9 € / Limit: >850 € DTI: 5.37% / Limit: <50% Ref. Cos…" at bounding box center [546, 110] width 81 height 31
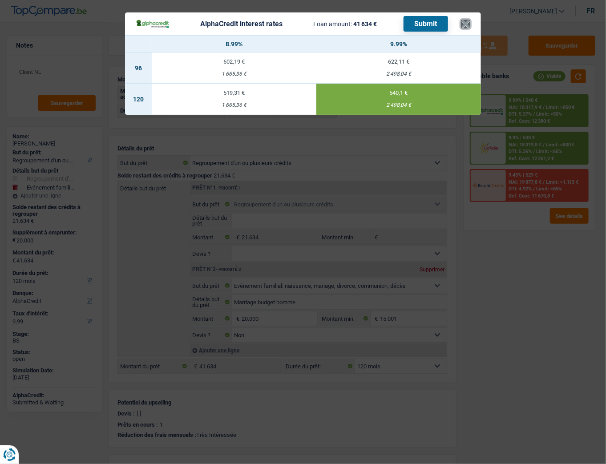
drag, startPoint x: 469, startPoint y: 27, endPoint x: 466, endPoint y: 33, distance: 6.8
click at [468, 35] on div "AlphaCredit interest rates Loan amount: 41 634 € Submit × 8.99% 9.99% 96 602,19…" at bounding box center [303, 63] width 356 height 102
click at [465, 28] on button "×" at bounding box center [465, 24] width 9 height 9
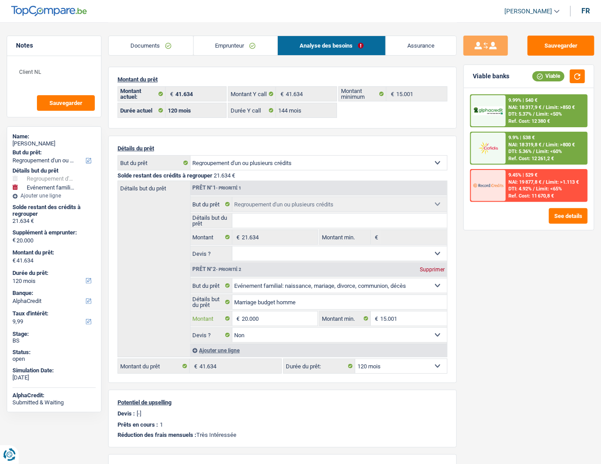
click at [260, 236] on input "20.000" at bounding box center [280, 319] width 76 height 14
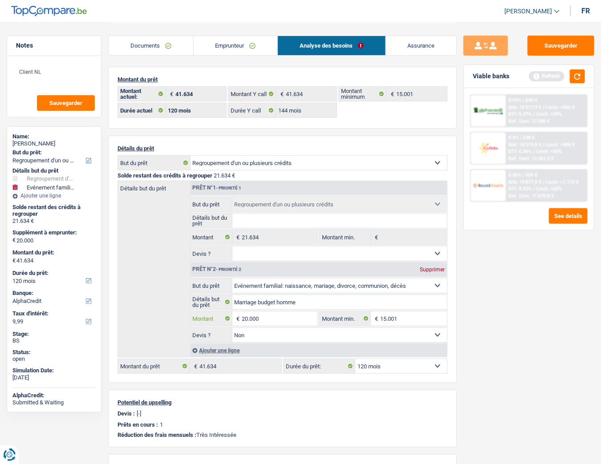
click at [269, 236] on input "20.000" at bounding box center [280, 319] width 76 height 14
type input "2"
type input "15.000"
type input "36.634"
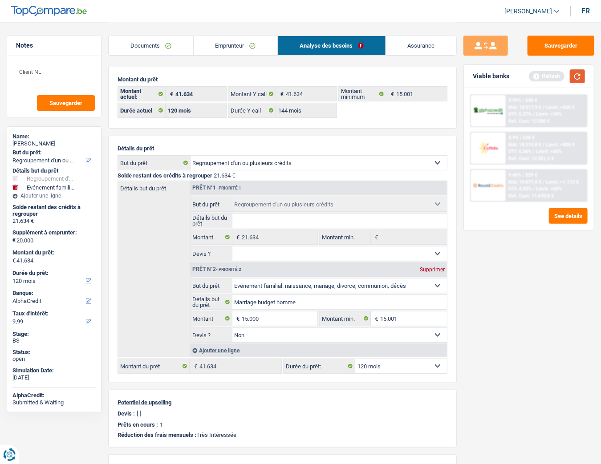
type input "36.634"
drag, startPoint x: 573, startPoint y: 79, endPoint x: 569, endPoint y: 82, distance: 5.1
click at [511, 82] on div "Refresh" at bounding box center [557, 76] width 56 height 14
click at [511, 78] on button "button" at bounding box center [577, 76] width 15 height 14
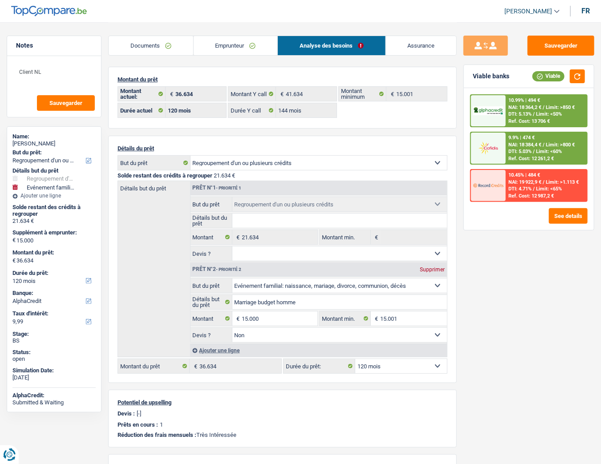
click at [511, 103] on div "10.99% | 494 € NAI: 18 364,2 € / Limit: >850 € DTI: 5.13% / Limit: <50% Ref. Co…" at bounding box center [546, 110] width 81 height 31
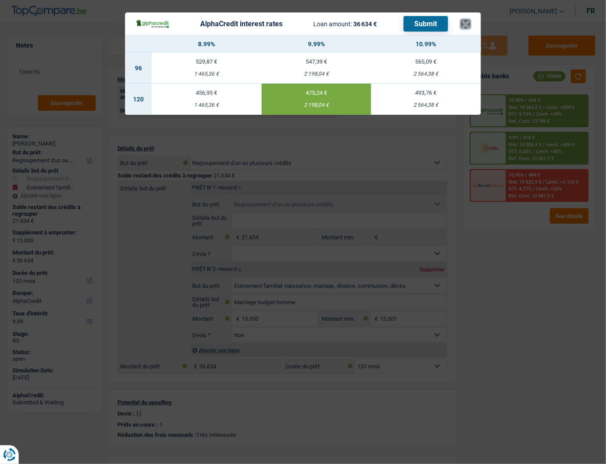
click at [468, 27] on button "×" at bounding box center [465, 24] width 9 height 9
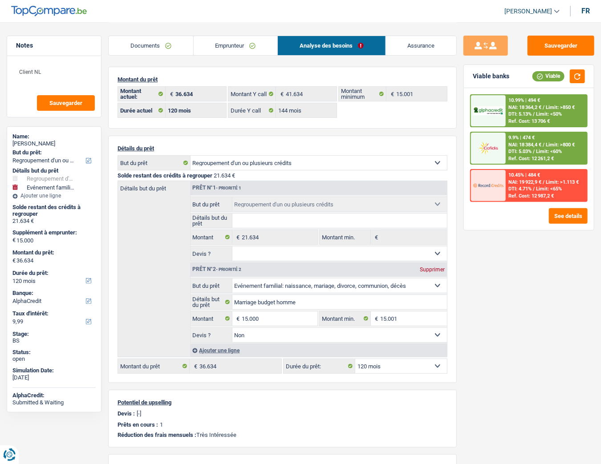
click at [511, 118] on div "Ref. Cost: 13 706 €" at bounding box center [528, 121] width 41 height 6
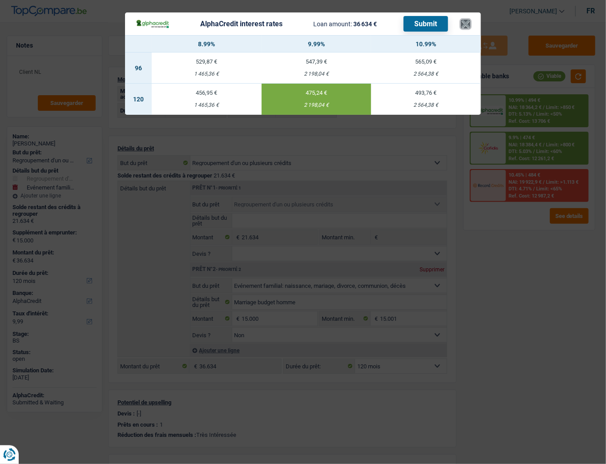
click at [463, 26] on button "×" at bounding box center [465, 24] width 9 height 9
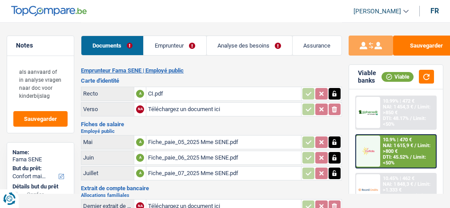
select select "household"
select select "tech"
select select "120"
select select "married"
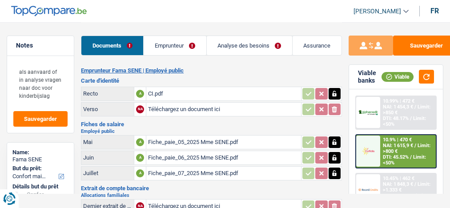
select select "BE"
select select "publicEmployee"
select select "netSalary"
select select "mealVouchers"
select select "familyAllowances"
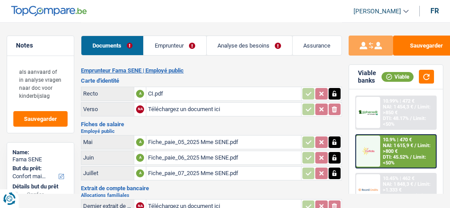
select select "BE"
select select "smallCompanies"
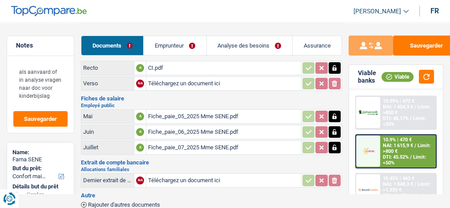
scroll to position [71, 0]
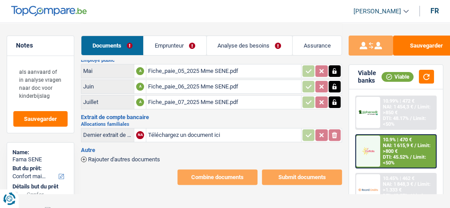
click at [185, 46] on link "Emprunteur" at bounding box center [175, 45] width 62 height 19
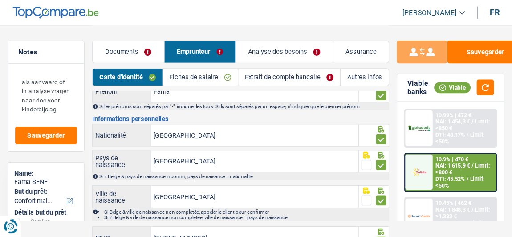
scroll to position [71, 0]
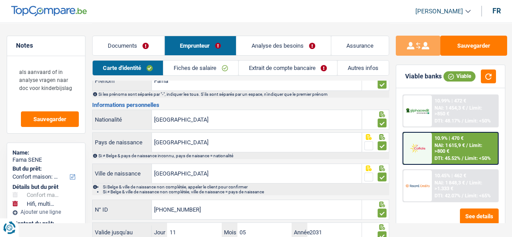
click at [210, 68] on link "Fiches de salaire" at bounding box center [200, 68] width 75 height 15
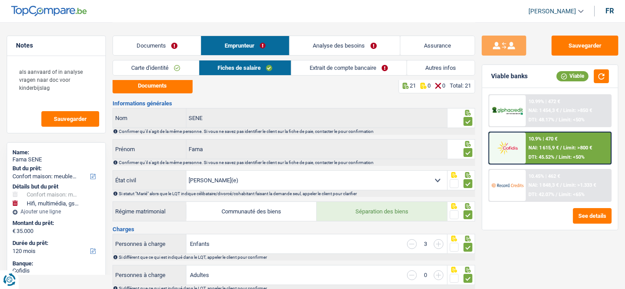
scroll to position [0, 0]
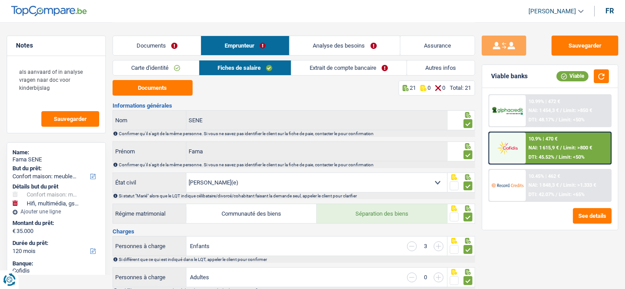
click at [337, 67] on link "Extrait de compte bancaire" at bounding box center [349, 68] width 115 height 15
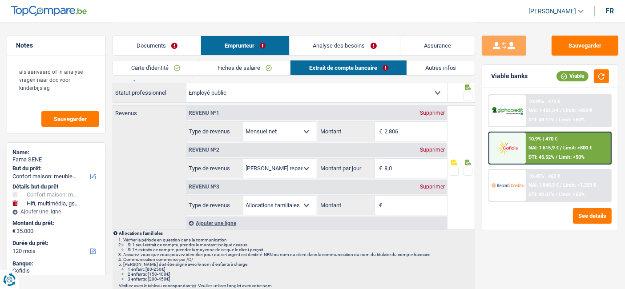
scroll to position [49, 0]
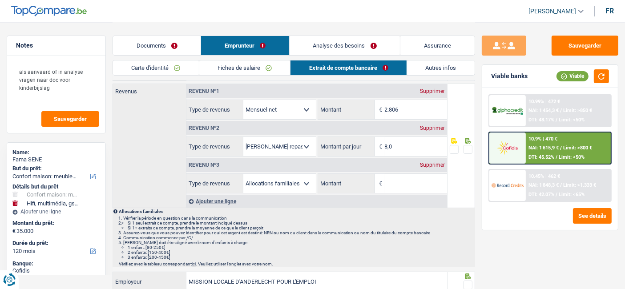
drag, startPoint x: 440, startPoint y: 164, endPoint x: 458, endPoint y: 143, distance: 28.4
click at [440, 164] on div "Supprimer" at bounding box center [432, 164] width 29 height 5
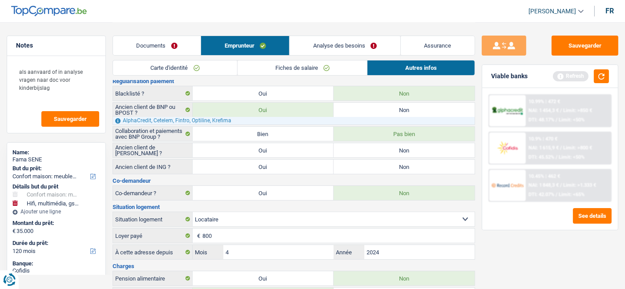
scroll to position [0, 0]
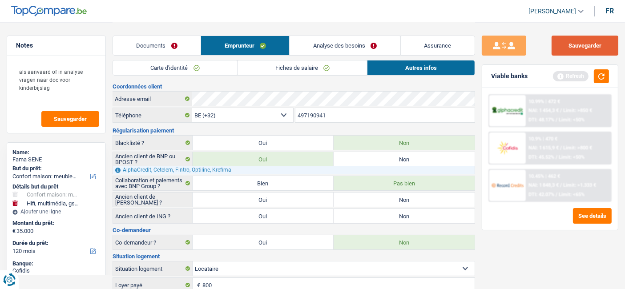
click at [450, 43] on button "Sauvegarder" at bounding box center [585, 46] width 67 height 20
click at [450, 41] on button "Sauvegarder" at bounding box center [585, 46] width 67 height 20
